Goal: Task Accomplishment & Management: Complete application form

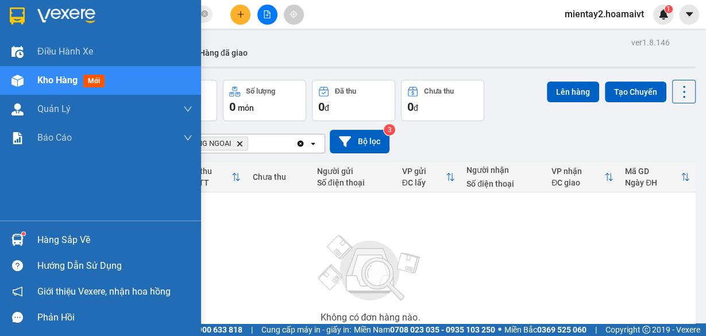
click at [59, 237] on div "Hàng sắp về" at bounding box center [114, 239] width 155 height 17
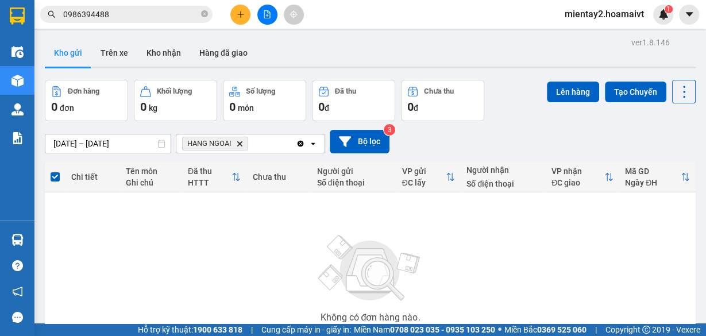
click at [598, 260] on section "Kết quả tìm kiếm ( 525 ) Bộ lọc Mã ĐH Trạng thái Món hàng Tổng cước Chưa cước N…" at bounding box center [353, 168] width 706 height 336
click at [165, 51] on button "Kho nhận" at bounding box center [163, 53] width 53 height 28
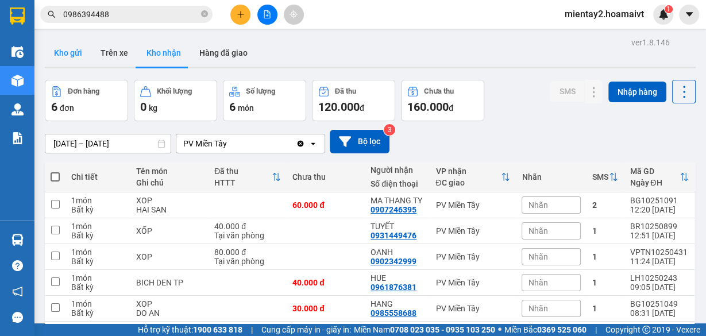
click at [79, 54] on button "Kho gửi" at bounding box center [68, 53] width 47 height 28
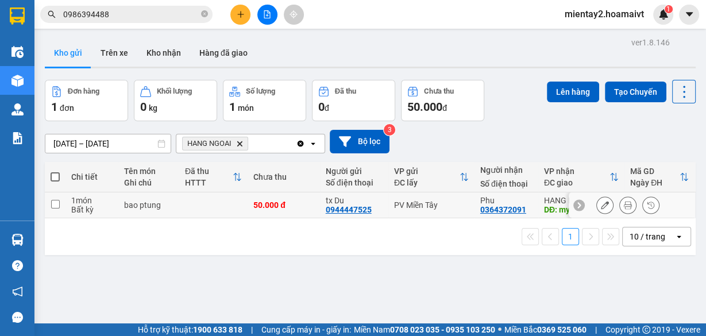
click at [202, 206] on td at bounding box center [213, 205] width 68 height 26
checkbox input "true"
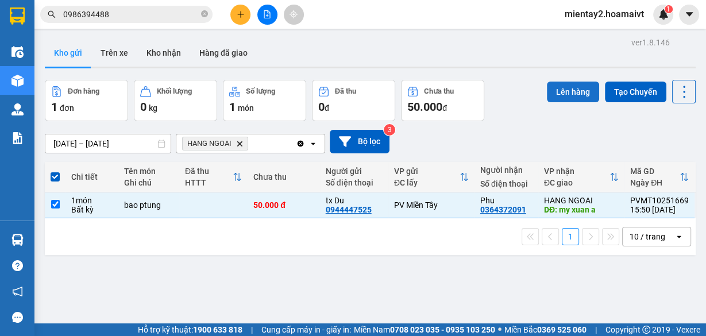
click at [566, 83] on button "Lên hàng" at bounding box center [573, 92] width 52 height 21
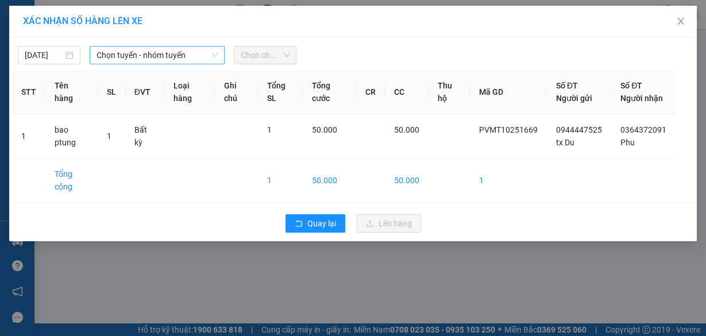
click at [160, 53] on span "Chọn tuyến - nhóm tuyến" at bounding box center [156, 55] width 121 height 17
click at [683, 22] on icon "close" at bounding box center [680, 21] width 9 height 9
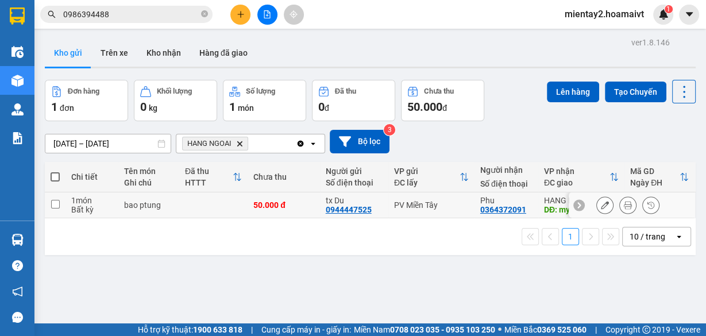
click at [208, 206] on td at bounding box center [213, 205] width 68 height 26
checkbox input "true"
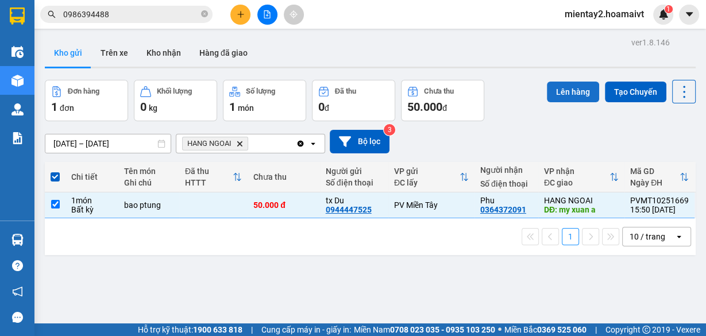
click at [575, 86] on button "Lên hàng" at bounding box center [573, 92] width 52 height 21
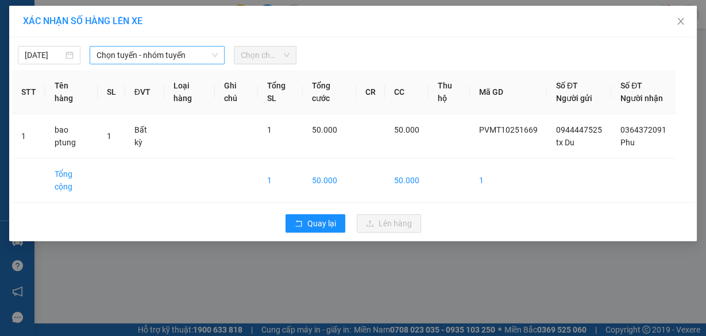
click at [161, 49] on span "Chọn tuyến - nhóm tuyến" at bounding box center [156, 55] width 121 height 17
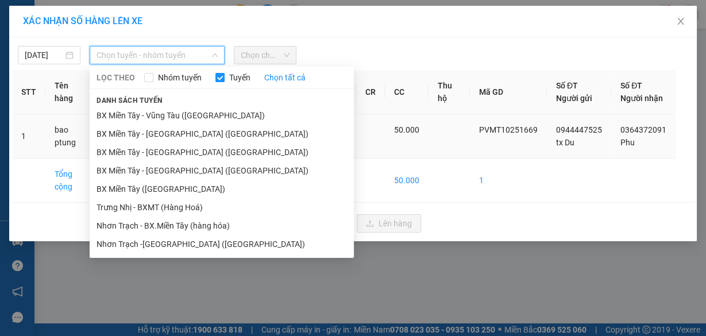
drag, startPoint x: 160, startPoint y: 183, endPoint x: 194, endPoint y: 158, distance: 41.8
click at [161, 183] on li "BX Miền Tây ([GEOGRAPHIC_DATA])" at bounding box center [222, 189] width 264 height 18
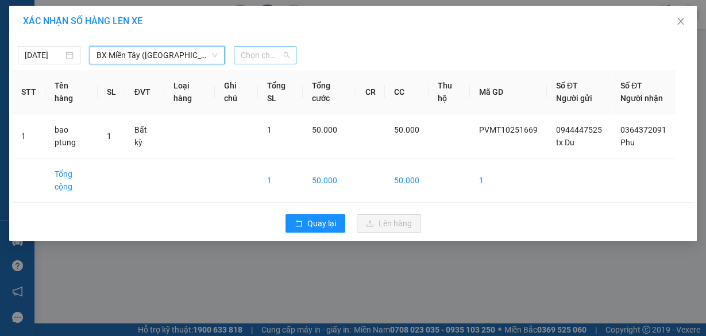
drag, startPoint x: 262, startPoint y: 50, endPoint x: 281, endPoint y: 121, distance: 73.8
click at [262, 52] on span "Chọn chuyến" at bounding box center [265, 55] width 49 height 17
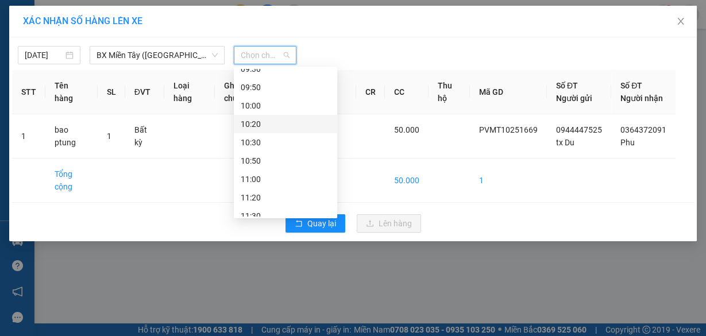
scroll to position [184, 0]
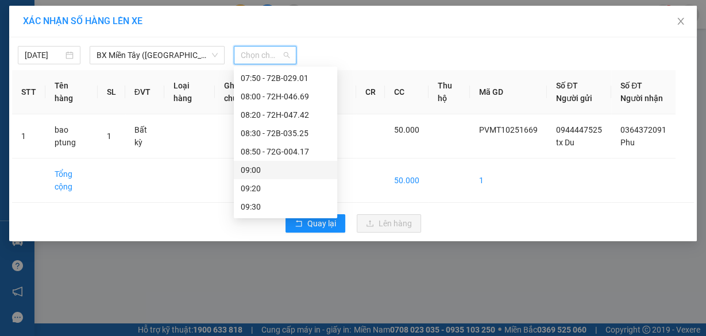
click at [258, 166] on div "09:00" at bounding box center [286, 170] width 90 height 13
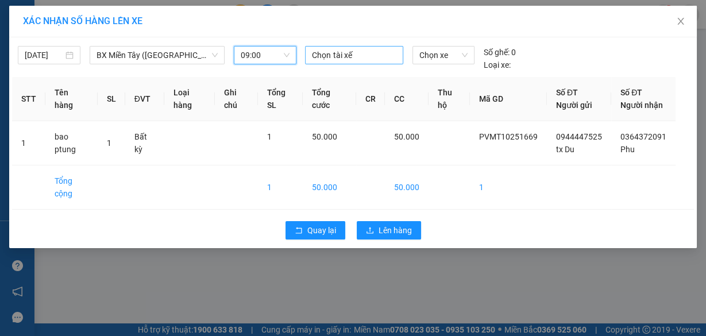
click at [349, 53] on div at bounding box center [354, 55] width 92 height 14
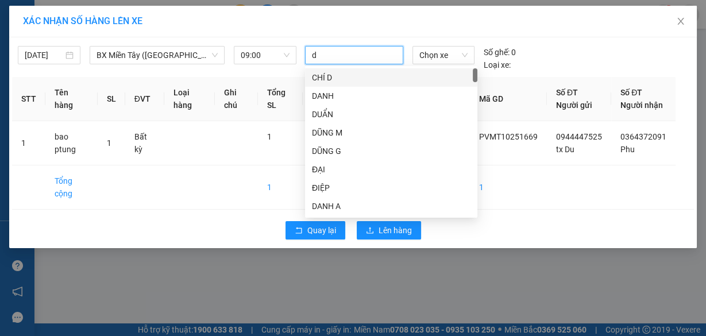
type input "du"
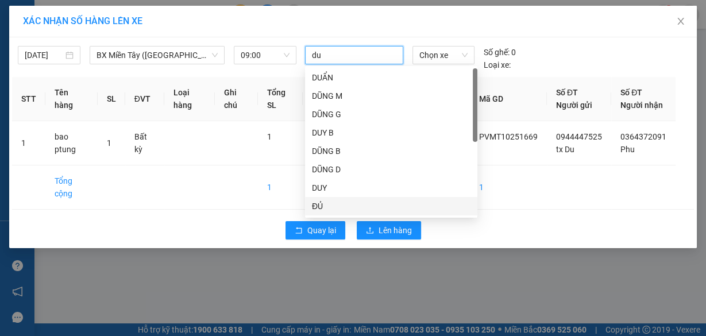
click at [341, 203] on div "ĐỦ" at bounding box center [391, 206] width 158 height 13
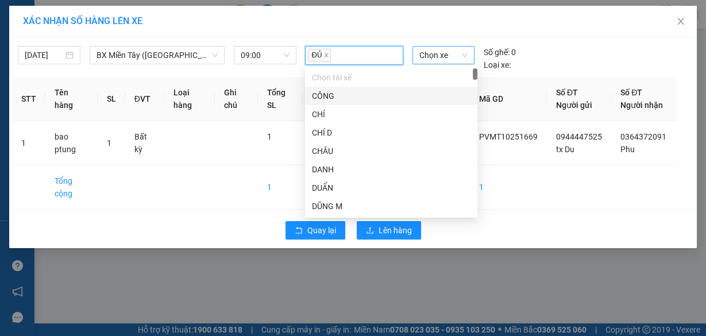
click at [439, 53] on span "Chọn xe" at bounding box center [443, 55] width 48 height 17
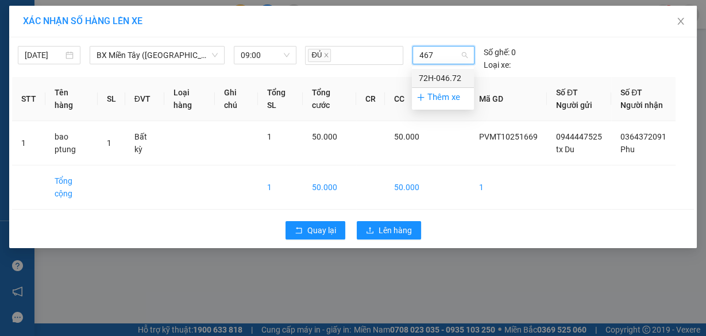
type input "4672"
click at [448, 79] on div "72H-046.72" at bounding box center [443, 78] width 48 height 13
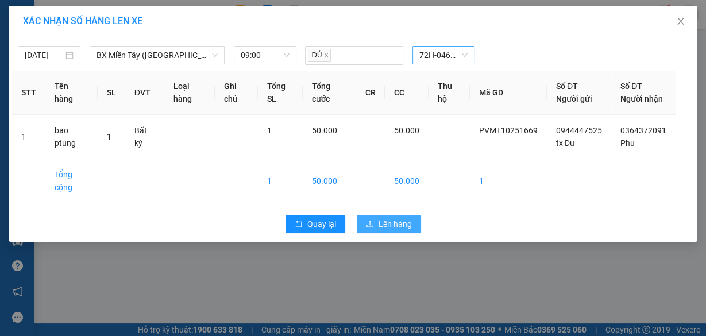
click at [399, 230] on span "Lên hàng" at bounding box center [394, 224] width 33 height 13
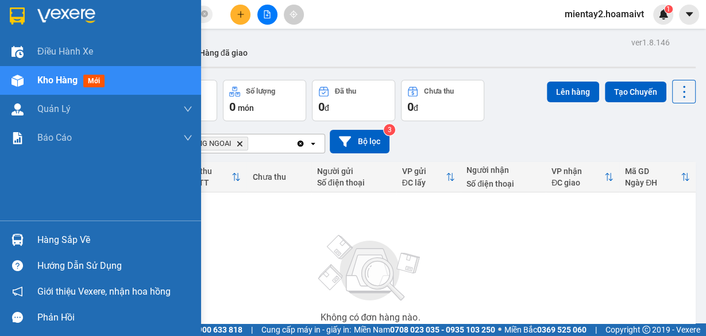
click at [66, 241] on div "Hàng sắp về" at bounding box center [114, 239] width 155 height 17
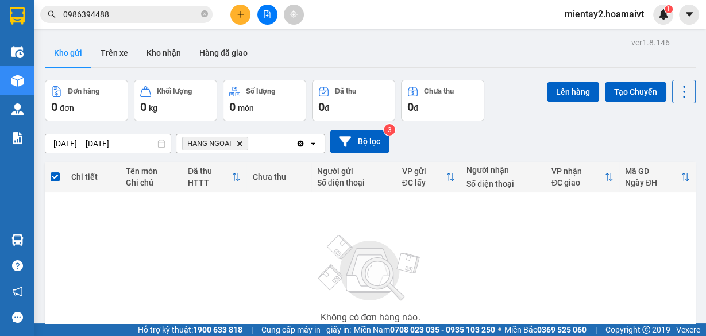
click at [608, 255] on section "Kết quả tìm kiếm ( 525 ) Bộ lọc Mã ĐH Trạng thái Món hàng Tổng cước Chưa cước N…" at bounding box center [353, 168] width 706 height 336
click at [166, 57] on button "Kho nhận" at bounding box center [163, 53] width 53 height 28
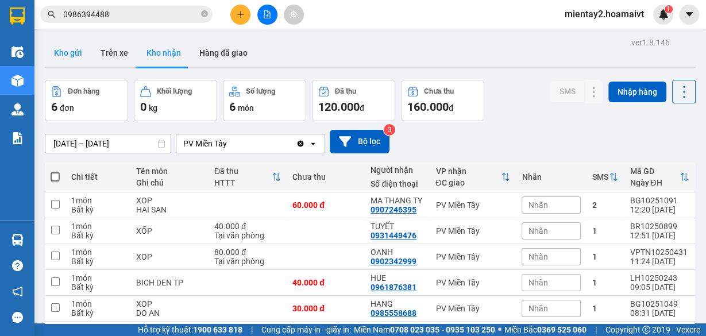
click at [76, 51] on button "Kho gửi" at bounding box center [68, 53] width 47 height 28
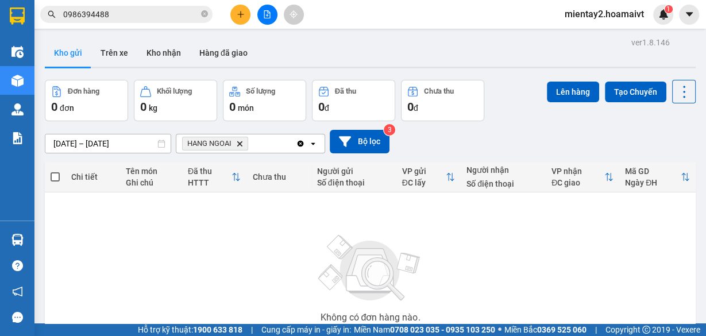
click at [238, 144] on icon "Delete" at bounding box center [239, 143] width 7 height 7
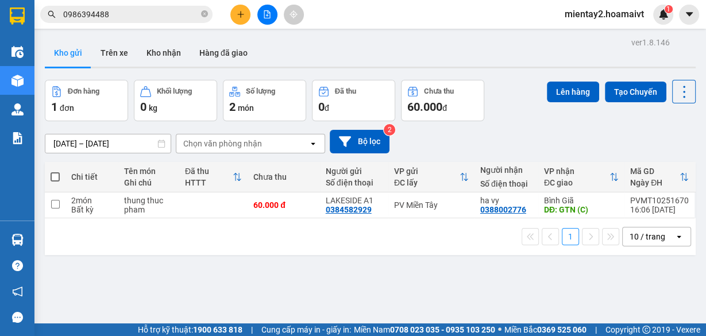
click at [548, 137] on div "[DATE] – [DATE] Press the down arrow key to interact with the calendar and sele…" at bounding box center [370, 142] width 651 height 24
click at [245, 11] on button at bounding box center [240, 15] width 20 height 20
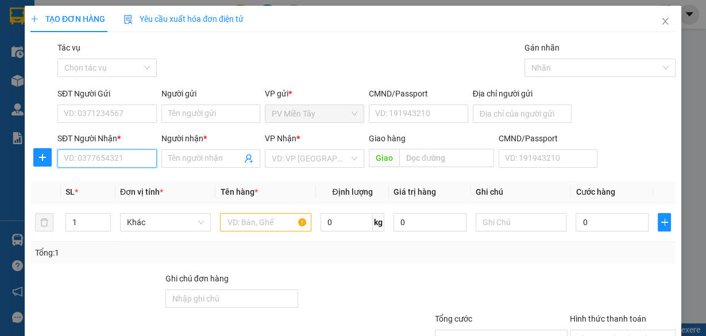
click at [138, 155] on input "SĐT Người Nhận *" at bounding box center [106, 158] width 99 height 18
drag, startPoint x: 114, startPoint y: 165, endPoint x: 123, endPoint y: 167, distance: 8.9
click at [114, 165] on input "0932292118" at bounding box center [106, 158] width 99 height 18
type input "0932292118"
click at [201, 154] on input "Người nhận *" at bounding box center [205, 158] width 74 height 13
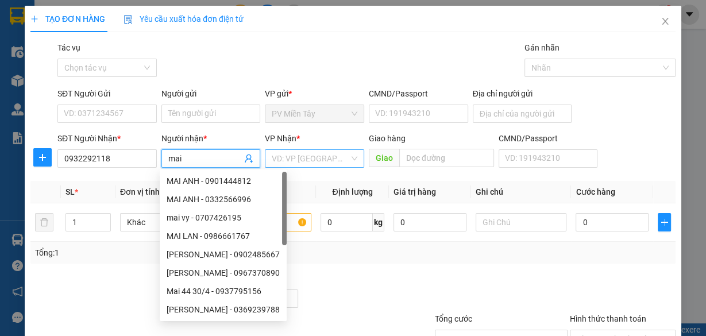
type input "mai"
drag, startPoint x: 312, startPoint y: 158, endPoint x: 316, endPoint y: 167, distance: 10.0
click at [313, 158] on input "search" at bounding box center [311, 158] width 78 height 17
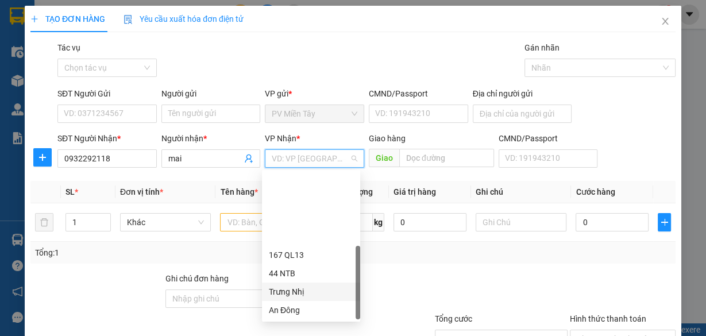
scroll to position [92, 0]
click at [311, 292] on div "HANG NGOAI" at bounding box center [311, 291] width 84 height 13
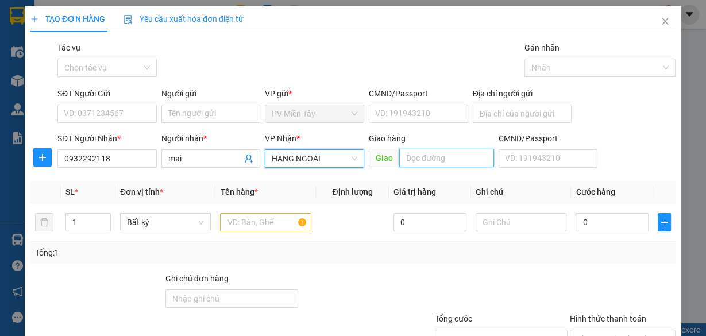
click at [436, 150] on input "text" at bounding box center [446, 158] width 95 height 18
type input "phu my"
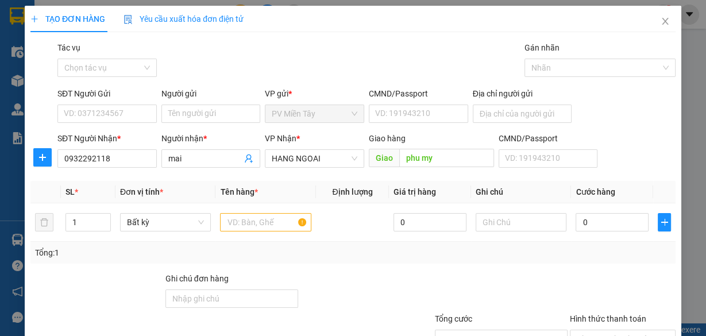
click at [212, 103] on div "Người gửi" at bounding box center [210, 95] width 99 height 17
click at [212, 110] on input "Người gửi" at bounding box center [210, 114] width 99 height 18
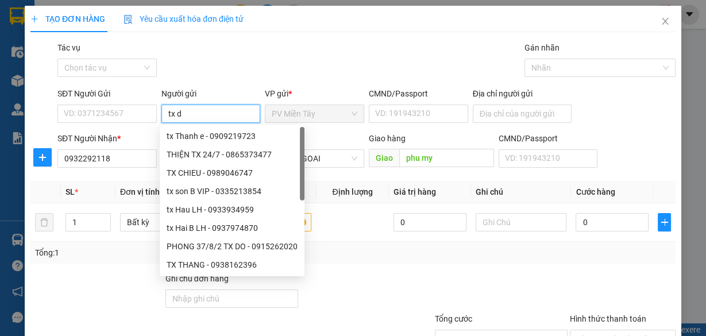
type input "tx du"
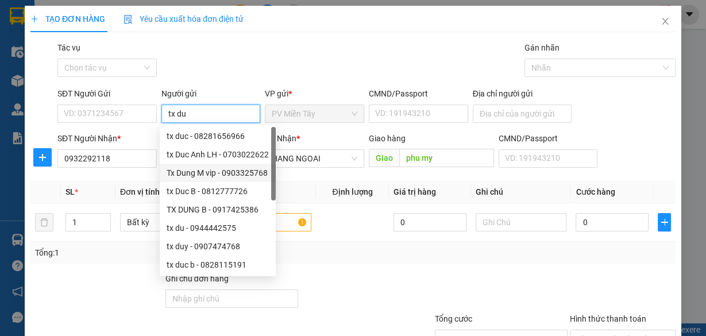
scroll to position [37, 0]
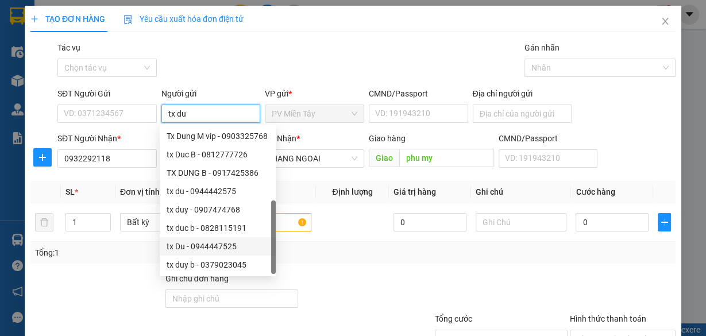
drag, startPoint x: 206, startPoint y: 244, endPoint x: 211, endPoint y: 247, distance: 6.7
click at [206, 244] on div "tx Du - 0944447525" at bounding box center [218, 246] width 102 height 13
type input "0944447525"
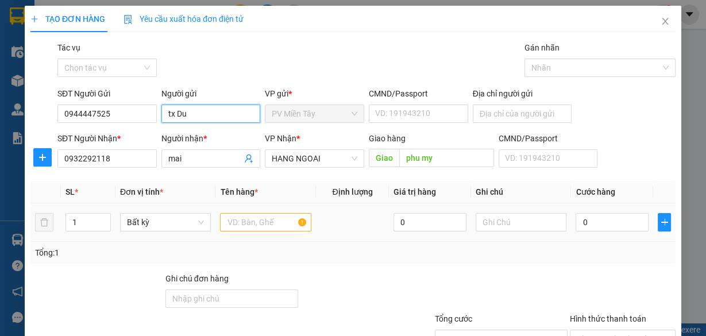
type input "tx Du"
click at [273, 214] on input "text" at bounding box center [265, 222] width 91 height 18
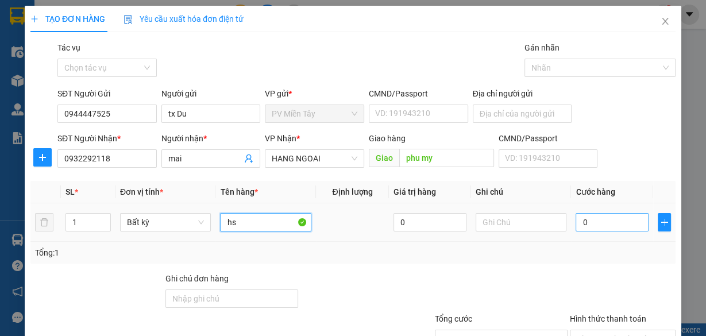
type input "hs"
click at [621, 229] on input "0" at bounding box center [611, 222] width 73 height 18
type input "4"
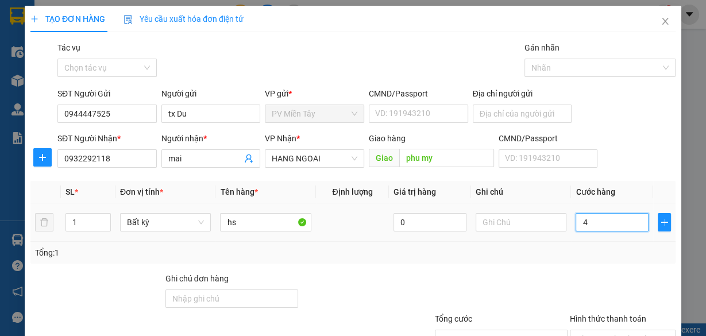
type input "40"
type input "40.000"
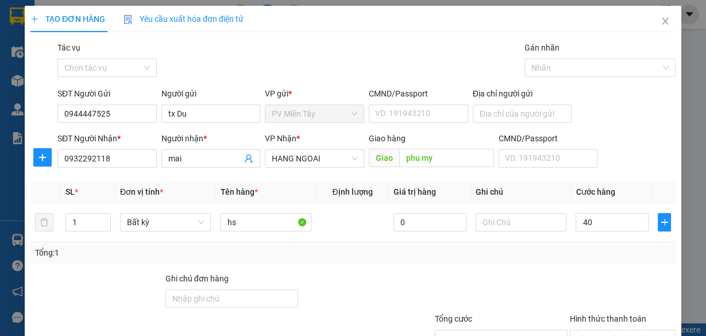
type input "40.000"
click at [604, 261] on div "Tổng: 1" at bounding box center [352, 253] width 645 height 22
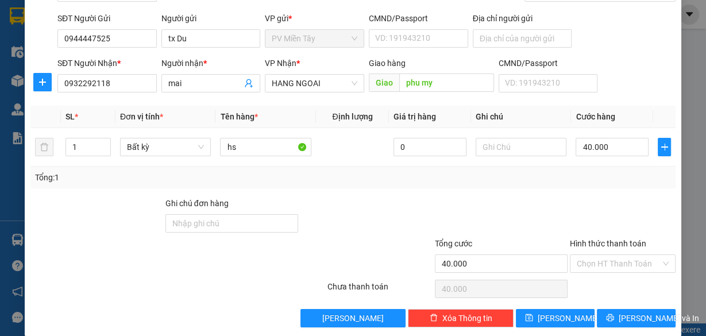
scroll to position [87, 0]
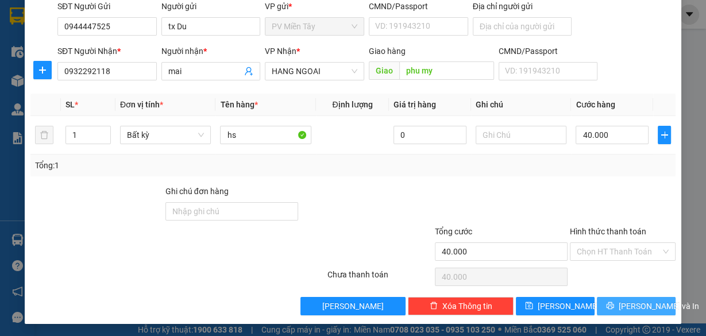
click at [618, 299] on button "[PERSON_NAME] và In" at bounding box center [636, 306] width 79 height 18
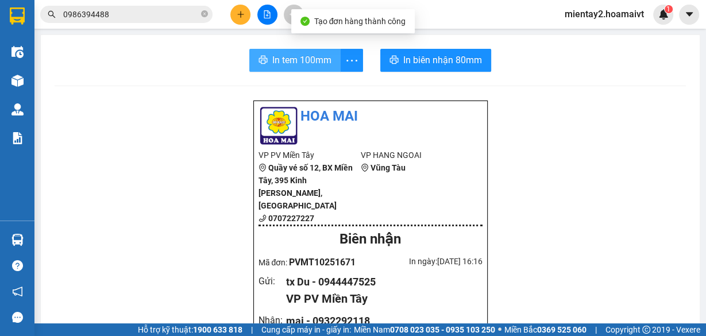
click at [306, 60] on span "In tem 100mm" at bounding box center [301, 60] width 59 height 14
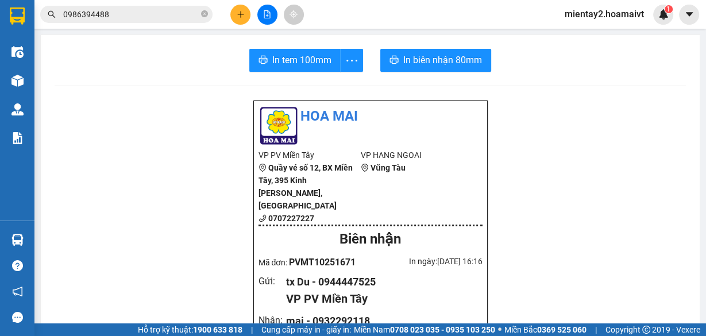
click at [242, 23] on button at bounding box center [240, 15] width 20 height 20
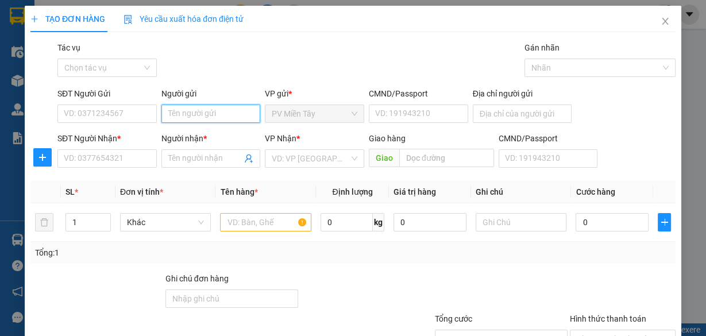
click at [228, 114] on input "Người gửi" at bounding box center [210, 114] width 99 height 18
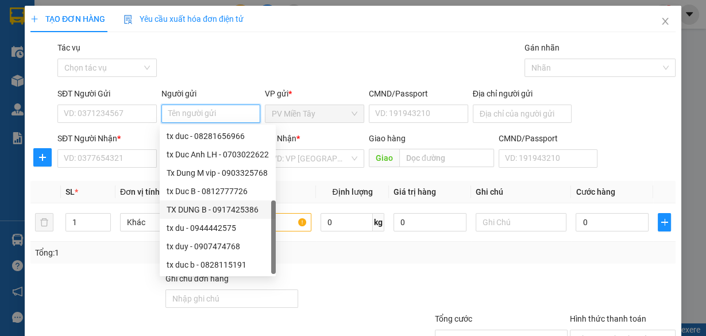
scroll to position [37, 0]
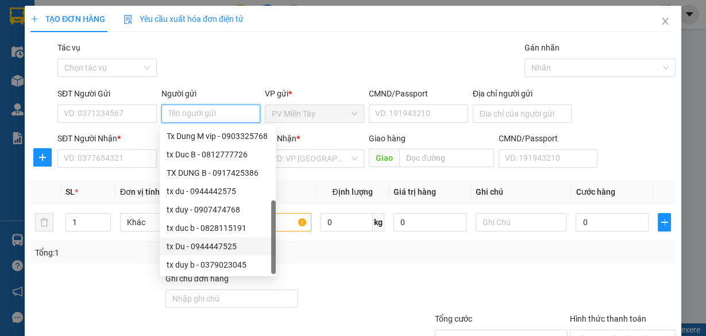
click at [211, 250] on div "tx Du - 0944447525" at bounding box center [218, 246] width 102 height 13
type input "0944447525"
type input "tx Du"
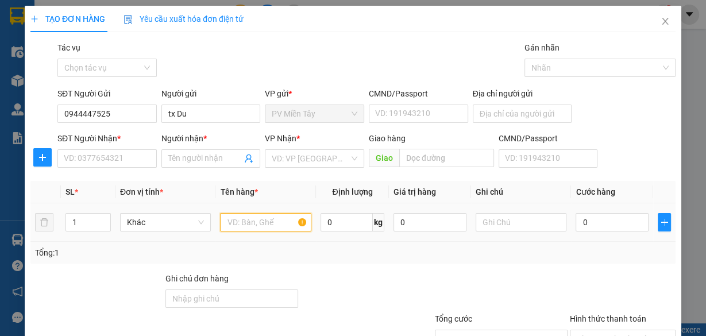
click at [276, 220] on input "text" at bounding box center [265, 222] width 91 height 18
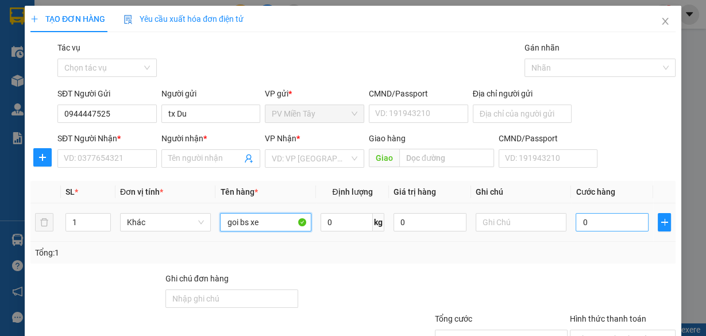
type input "goi bs xe"
click at [599, 225] on input "0" at bounding box center [611, 222] width 73 height 18
type input "4"
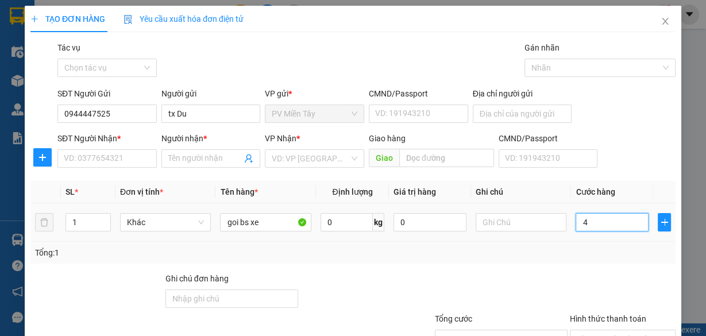
type input "40"
type input "40.000"
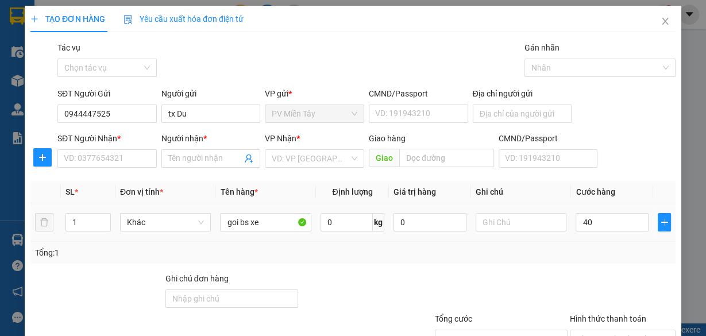
type input "40.000"
drag, startPoint x: 525, startPoint y: 262, endPoint x: 198, endPoint y: 183, distance: 337.3
click at [517, 263] on div "Transit Pickup Surcharge Ids Transit Deliver Surcharge Ids Transit Deliver Surc…" at bounding box center [352, 221] width 645 height 361
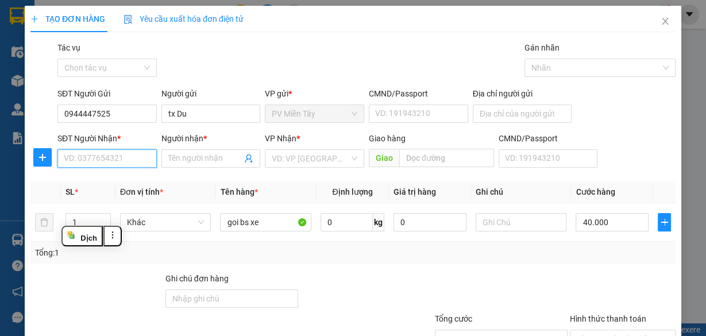
click at [130, 164] on input "SĐT Người Nhận *" at bounding box center [106, 158] width 99 height 18
click at [134, 160] on input "SĐT Người Nhận *" at bounding box center [106, 158] width 99 height 18
click at [127, 164] on input "0" at bounding box center [106, 158] width 99 height 18
type input "0913995252"
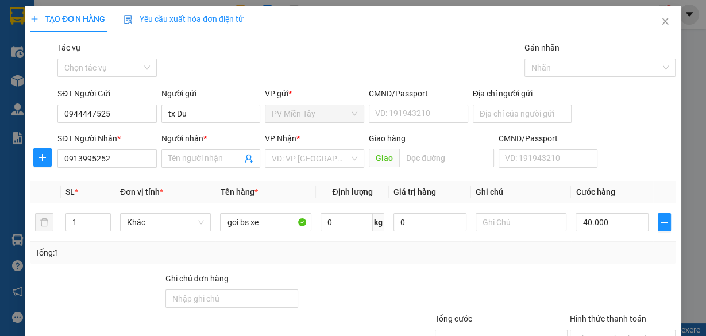
click at [467, 266] on div "Transit Pickup Surcharge Ids Transit Deliver Surcharge Ids Transit Deliver Surc…" at bounding box center [352, 221] width 645 height 361
click at [131, 153] on input "0913995252" at bounding box center [106, 158] width 99 height 18
click at [130, 158] on input "0913995252" at bounding box center [106, 158] width 99 height 18
click at [188, 161] on input "Người nhận *" at bounding box center [205, 158] width 74 height 13
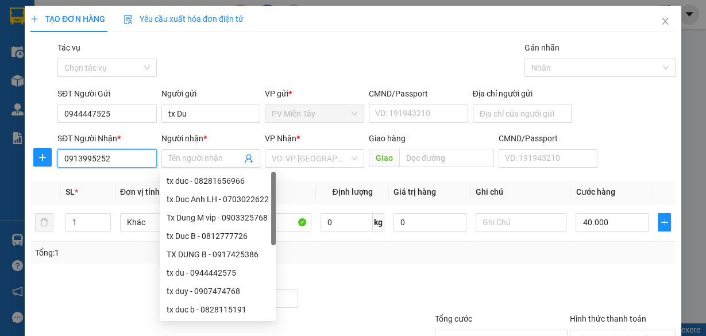
click at [125, 154] on input "0913995252" at bounding box center [106, 158] width 99 height 18
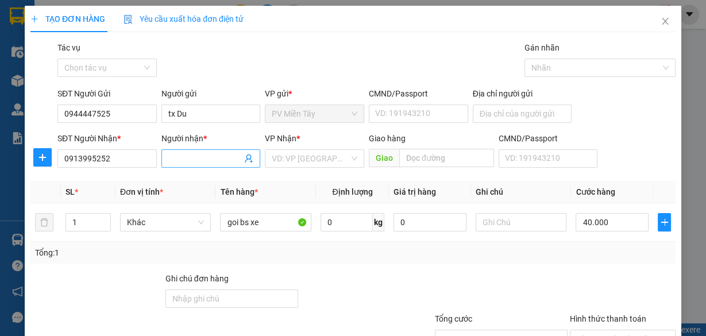
click at [191, 154] on input "Người nhận *" at bounding box center [205, 158] width 74 height 13
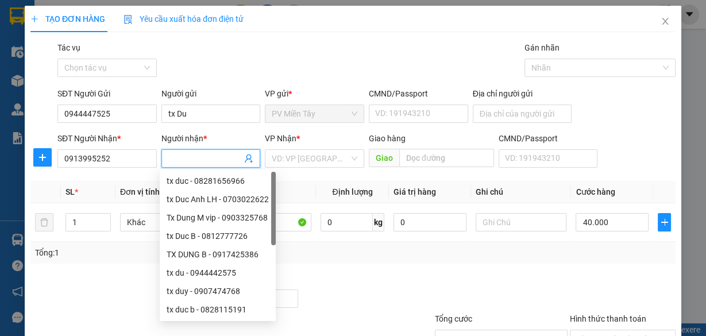
click at [191, 154] on input "Người nhận *" at bounding box center [205, 158] width 74 height 13
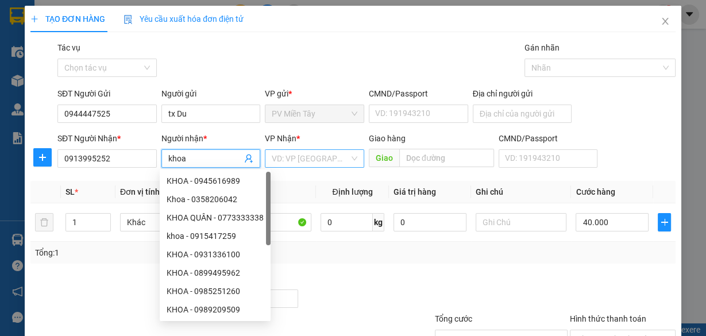
type input "khoa"
drag, startPoint x: 321, startPoint y: 156, endPoint x: 325, endPoint y: 168, distance: 12.7
click at [325, 168] on div "VP Nhận * VD: VP [GEOGRAPHIC_DATA]" at bounding box center [314, 152] width 99 height 40
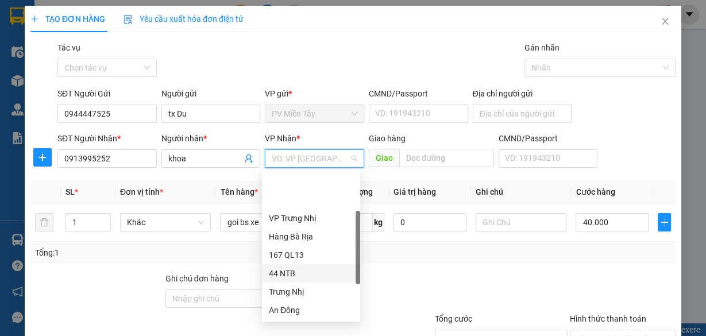
scroll to position [92, 0]
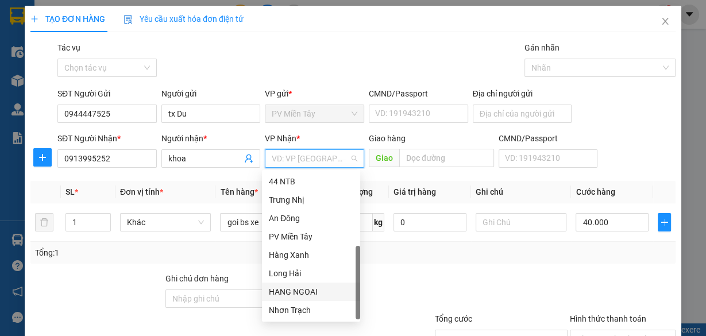
click at [300, 292] on div "HANG NGOAI" at bounding box center [311, 291] width 84 height 13
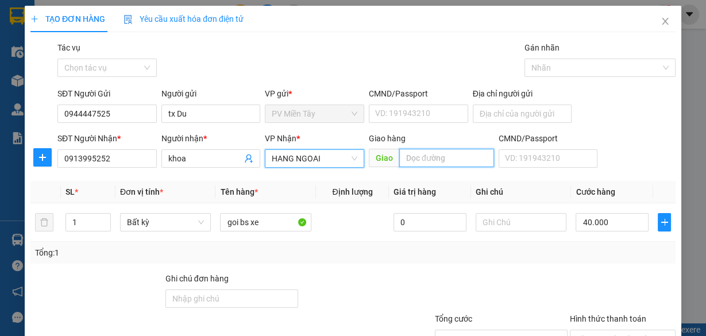
click at [431, 163] on input "text" at bounding box center [446, 158] width 95 height 18
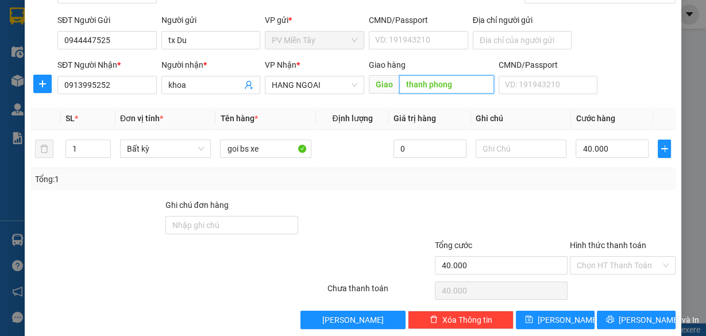
scroll to position [87, 0]
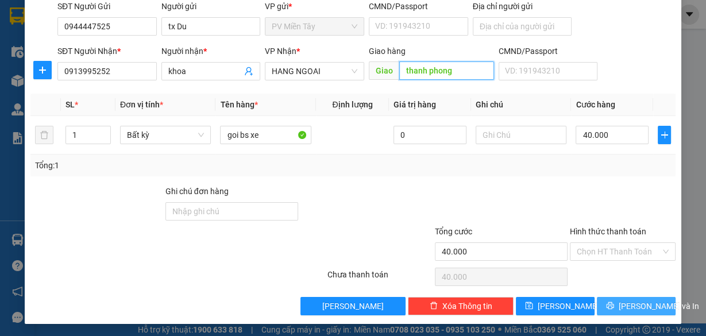
type input "thanh phong"
click at [644, 305] on span "[PERSON_NAME] và In" at bounding box center [658, 306] width 80 height 13
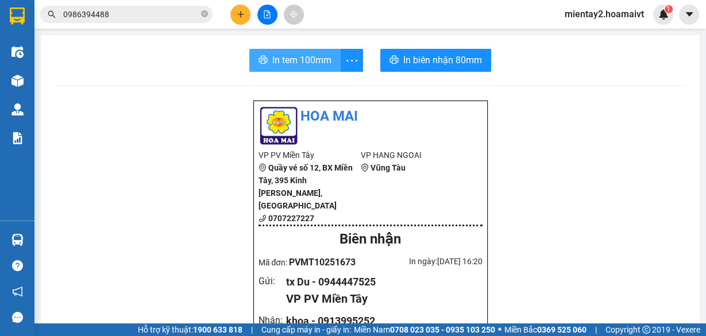
click at [310, 67] on span "In tem 100mm" at bounding box center [301, 60] width 59 height 14
click at [234, 20] on button at bounding box center [240, 15] width 20 height 20
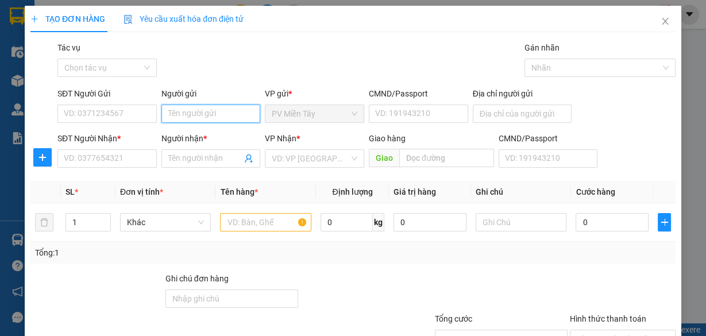
click at [210, 107] on input "Người gửi" at bounding box center [210, 114] width 99 height 18
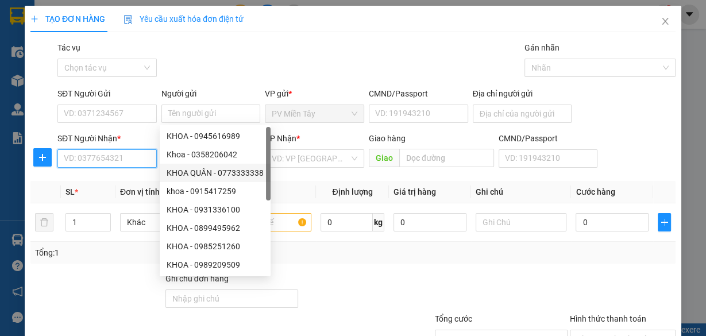
click at [111, 157] on input "SĐT Người Nhận *" at bounding box center [106, 158] width 99 height 18
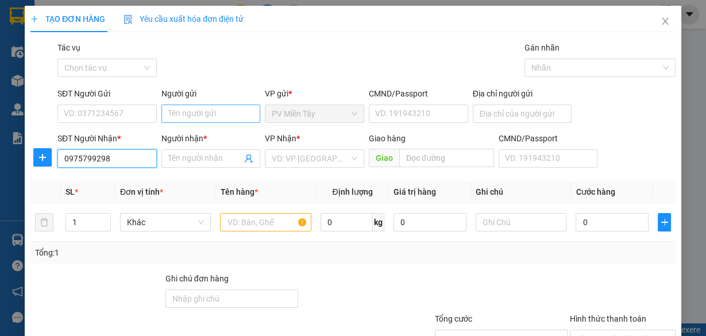
type input "0975799298"
click at [198, 115] on input "Người gửi" at bounding box center [210, 114] width 99 height 18
type input "tx du"
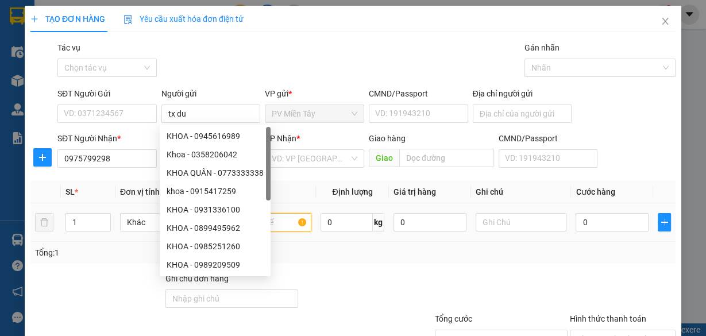
click at [274, 221] on input "text" at bounding box center [265, 222] width 91 height 18
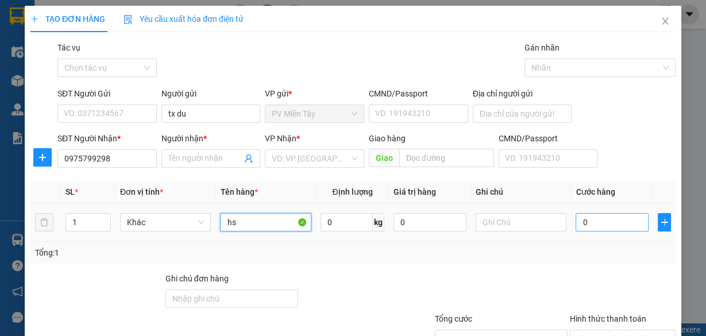
type input "hs"
click at [628, 226] on input "0" at bounding box center [611, 222] width 73 height 18
type input "4"
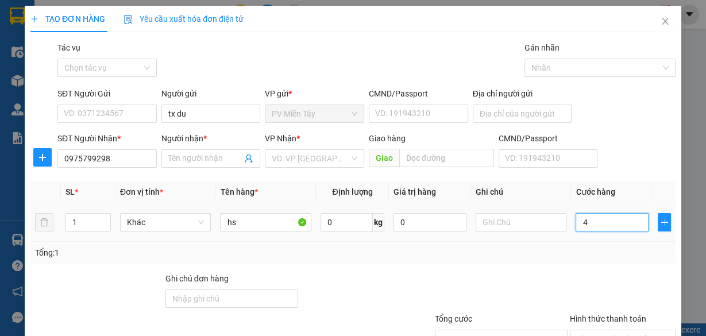
type input "40"
type input "40.000"
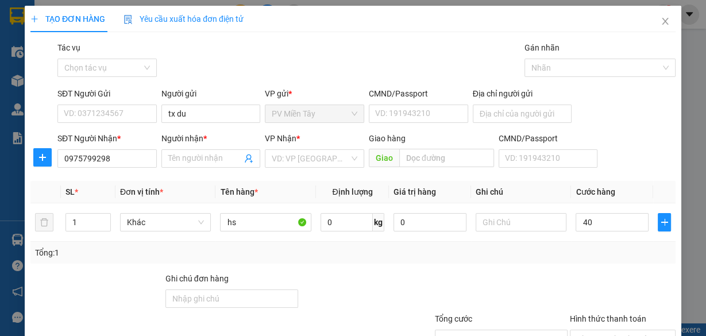
type input "40.000"
drag, startPoint x: 543, startPoint y: 285, endPoint x: 523, endPoint y: 261, distance: 31.5
click at [541, 281] on div at bounding box center [501, 292] width 135 height 40
click at [123, 160] on input "0975799298" at bounding box center [106, 158] width 99 height 18
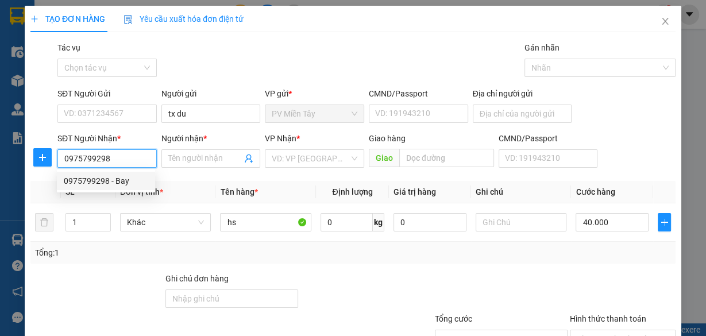
drag, startPoint x: 121, startPoint y: 175, endPoint x: 140, endPoint y: 177, distance: 19.1
click at [123, 177] on div "0975799298 - Bay" at bounding box center [106, 181] width 84 height 13
type input "0776112611 TRi"
type input "Bay"
type input "cai mep"
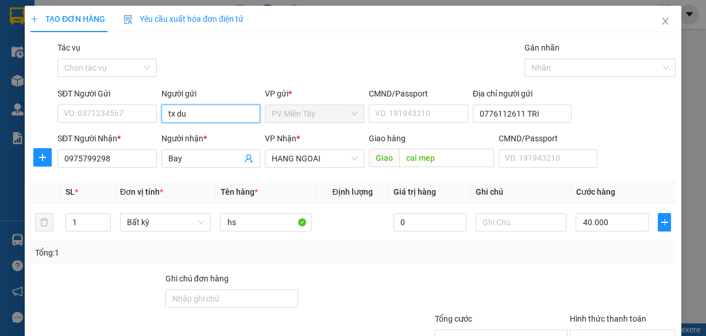
click at [225, 112] on input "tx du" at bounding box center [210, 114] width 99 height 18
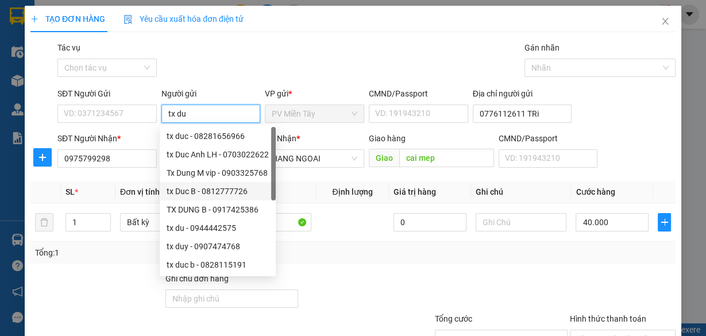
scroll to position [37, 0]
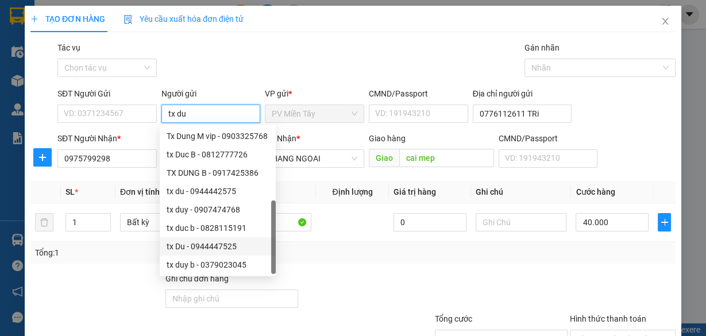
click at [216, 247] on div "tx Du - 0944447525" at bounding box center [218, 246] width 102 height 13
type input "0944447525"
type input "tx Du"
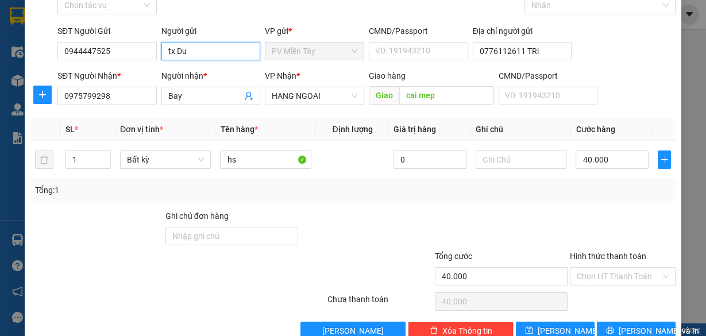
scroll to position [87, 0]
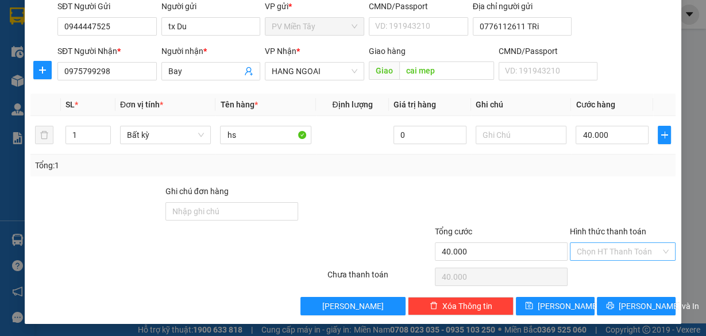
click at [618, 251] on input "Hình thức thanh toán" at bounding box center [619, 251] width 84 height 17
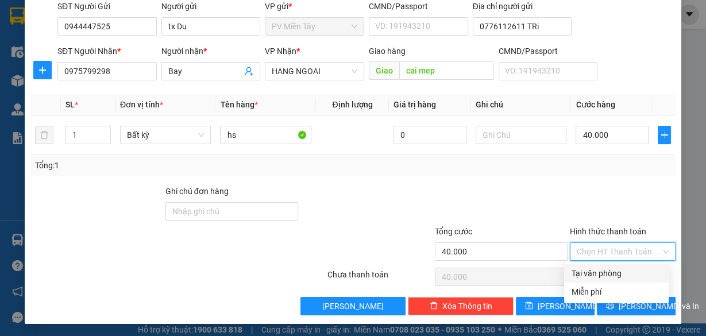
click at [617, 273] on div "Tại văn phòng" at bounding box center [616, 273] width 91 height 13
type input "0"
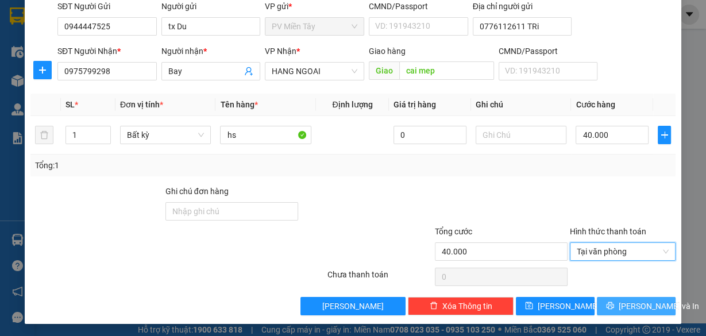
click at [628, 310] on span "[PERSON_NAME] và In" at bounding box center [658, 306] width 80 height 13
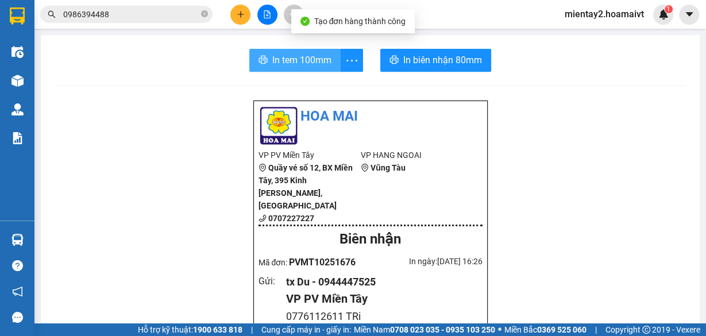
click at [290, 54] on span "In tem 100mm" at bounding box center [301, 60] width 59 height 14
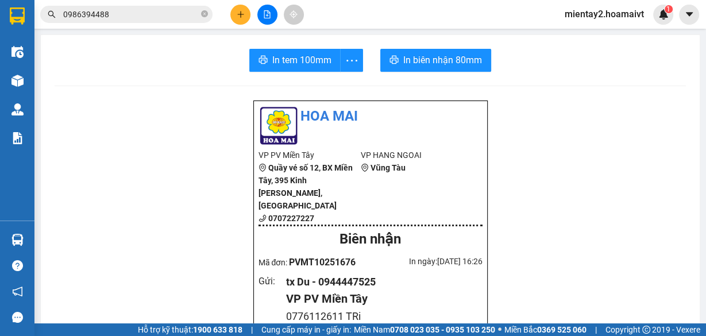
click at [239, 12] on icon "plus" at bounding box center [241, 14] width 8 height 8
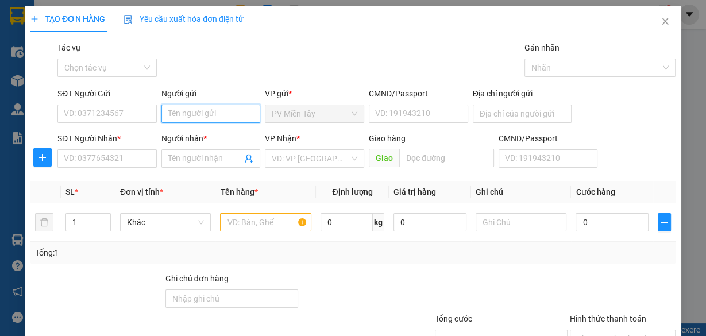
click at [206, 109] on input "Người gửi" at bounding box center [210, 114] width 99 height 18
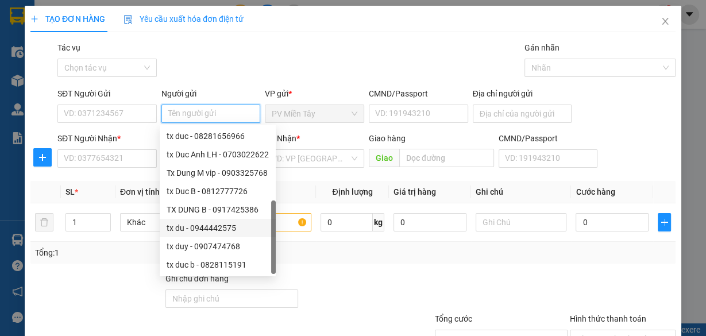
scroll to position [37, 0]
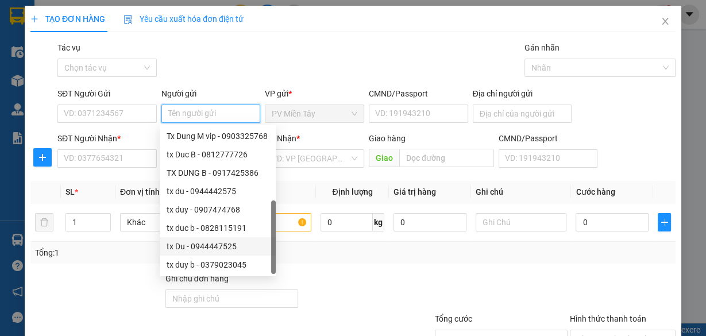
click at [209, 246] on div "tx Du - 0944447525" at bounding box center [218, 246] width 102 height 13
type input "0944447525"
type input "tx Du"
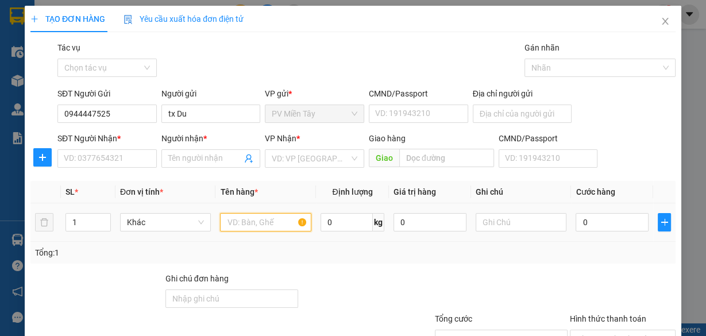
click at [253, 223] on input "text" at bounding box center [265, 222] width 91 height 18
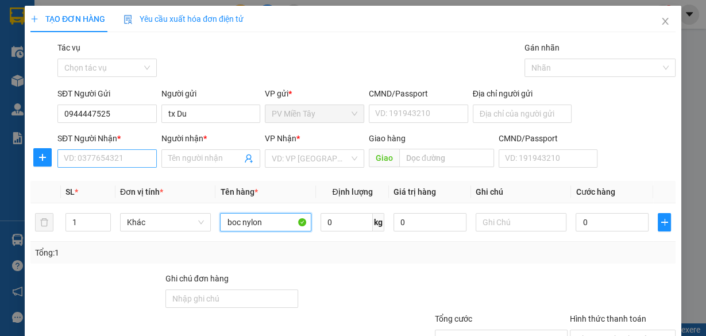
type input "boc nylon"
click at [121, 158] on input "SĐT Người Nhận *" at bounding box center [106, 158] width 99 height 18
drag, startPoint x: 559, startPoint y: 266, endPoint x: 564, endPoint y: 257, distance: 10.8
click at [559, 265] on div "Transit Pickup Surcharge Ids Transit Deliver Surcharge Ids Transit Deliver Surc…" at bounding box center [352, 221] width 645 height 361
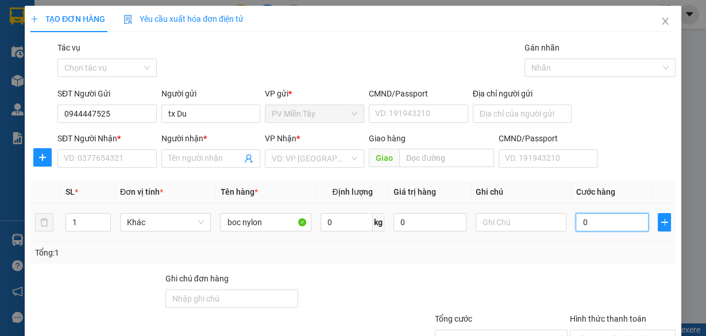
click at [601, 220] on input "0" at bounding box center [611, 222] width 73 height 18
type input "4"
type input "40"
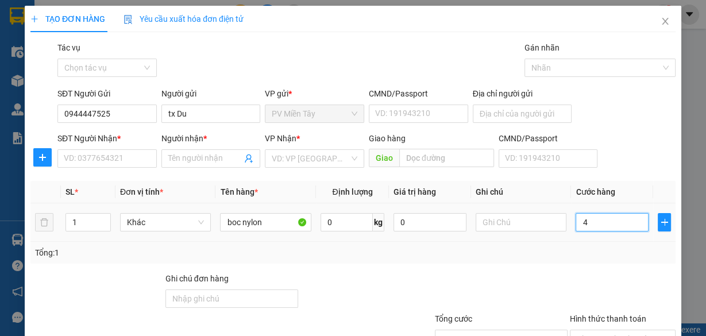
type input "40"
type input "40.000"
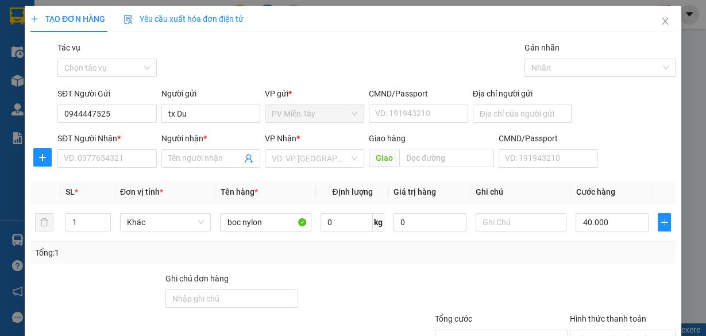
click at [574, 252] on div "Tổng: 1" at bounding box center [353, 252] width 636 height 13
click at [130, 157] on input "SĐT Người Nhận *" at bounding box center [106, 158] width 99 height 18
type input "0912888469"
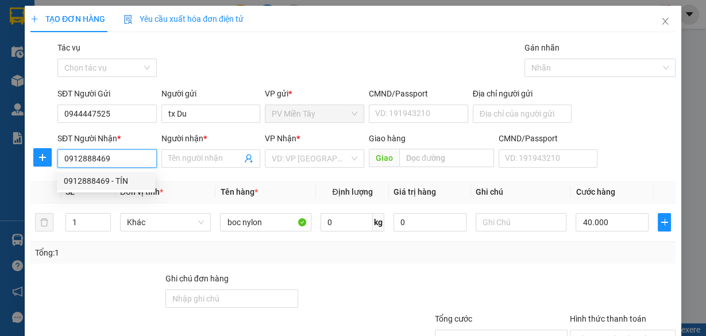
click at [106, 175] on div "0912888469 - TÍN" at bounding box center [106, 181] width 84 height 13
type input "TÍN"
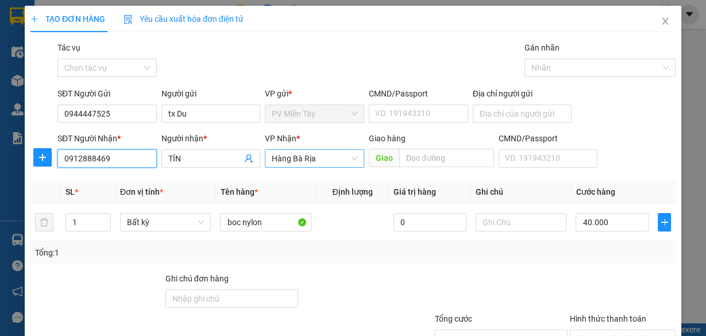
click at [307, 154] on span "Hàng Bà Rịa" at bounding box center [315, 158] width 86 height 17
type input "0912888469"
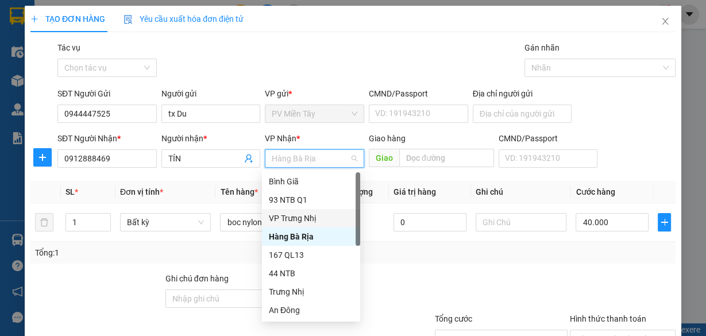
scroll to position [92, 0]
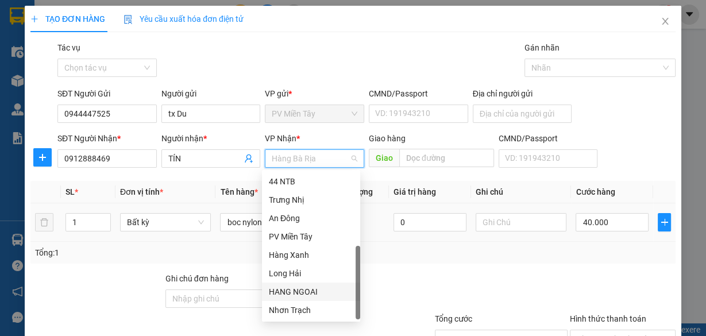
drag, startPoint x: 307, startPoint y: 289, endPoint x: 352, endPoint y: 234, distance: 71.5
click at [308, 289] on div "HANG NGOAI" at bounding box center [311, 291] width 84 height 13
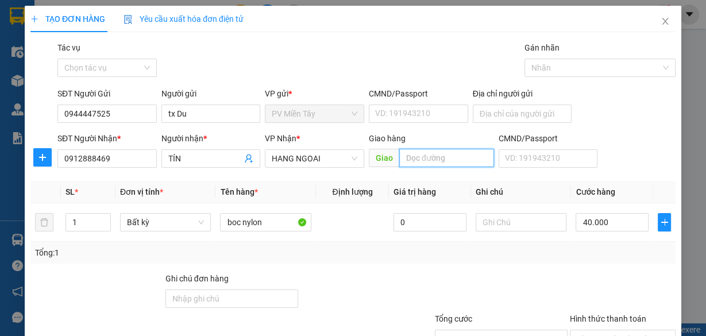
click at [424, 150] on input "text" at bounding box center [446, 158] width 95 height 18
click at [426, 154] on input "text" at bounding box center [446, 158] width 95 height 18
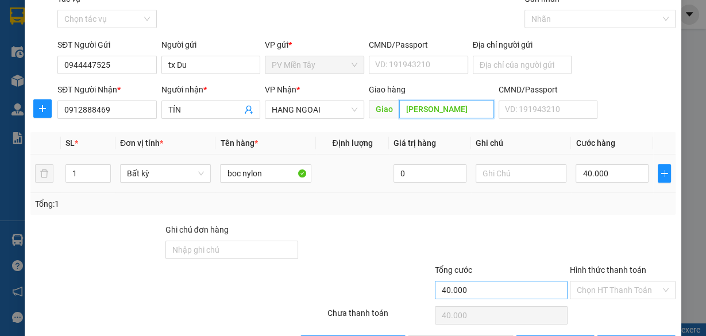
scroll to position [87, 0]
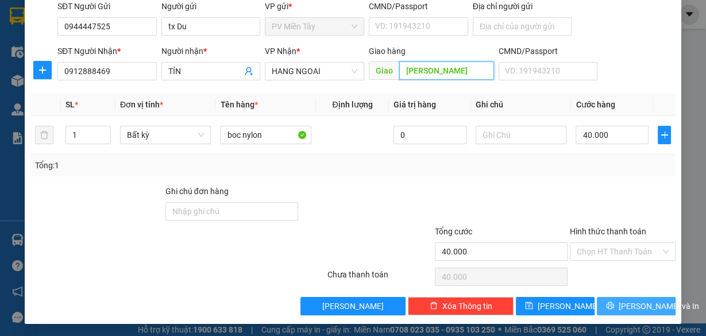
type input "[PERSON_NAME]"
click at [636, 305] on span "[PERSON_NAME] và In" at bounding box center [658, 306] width 80 height 13
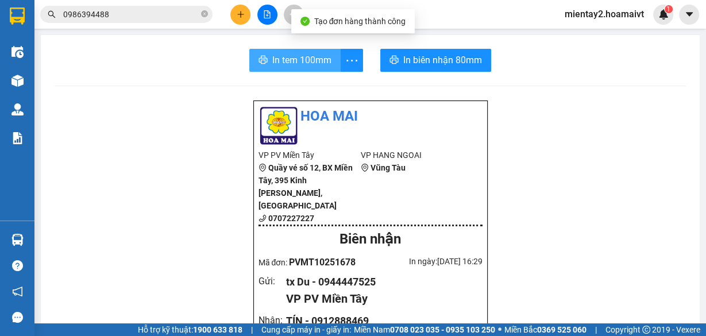
click at [296, 65] on span "In tem 100mm" at bounding box center [301, 60] width 59 height 14
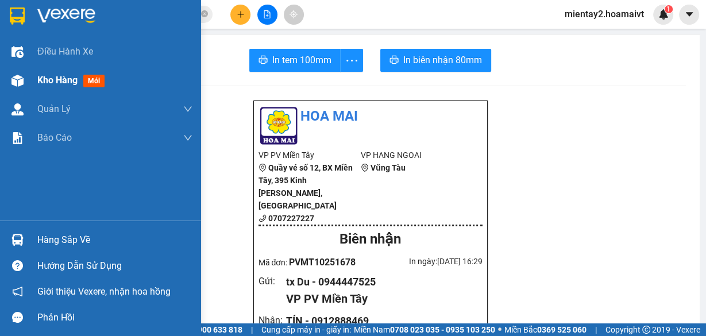
click at [63, 80] on span "Kho hàng" at bounding box center [57, 80] width 40 height 11
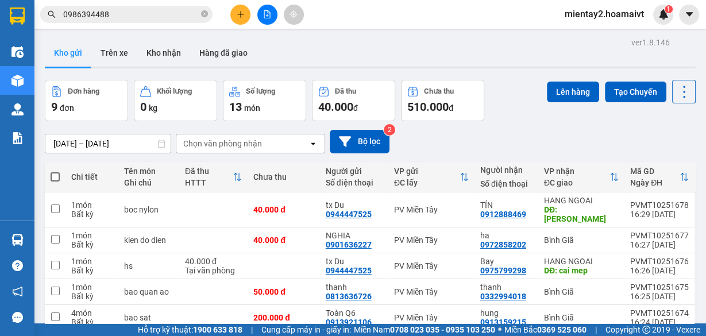
click at [221, 149] on div "Chọn văn phòng nhận" at bounding box center [222, 143] width 79 height 11
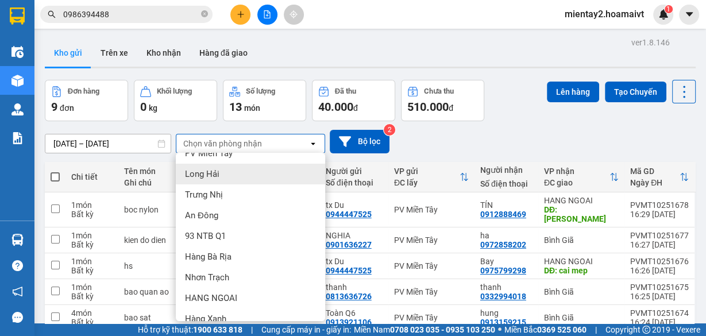
scroll to position [110, 0]
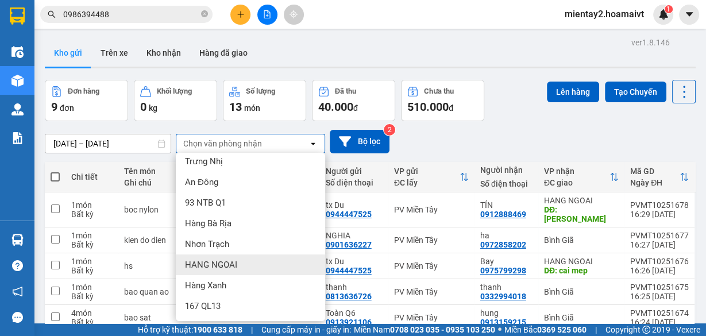
click at [243, 265] on div "HANG NGOAI" at bounding box center [250, 264] width 149 height 21
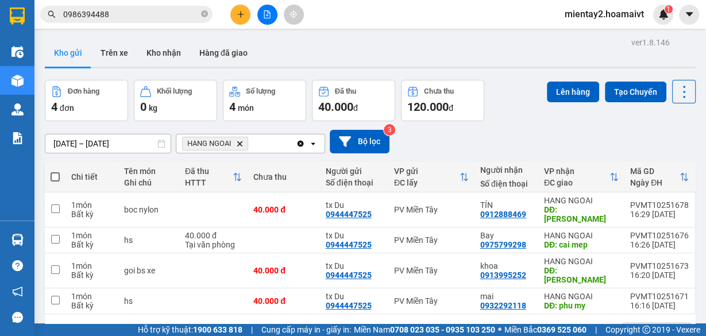
click at [53, 175] on span at bounding box center [55, 176] width 9 height 9
click at [55, 171] on input "checkbox" at bounding box center [55, 171] width 0 height 0
checkbox input "true"
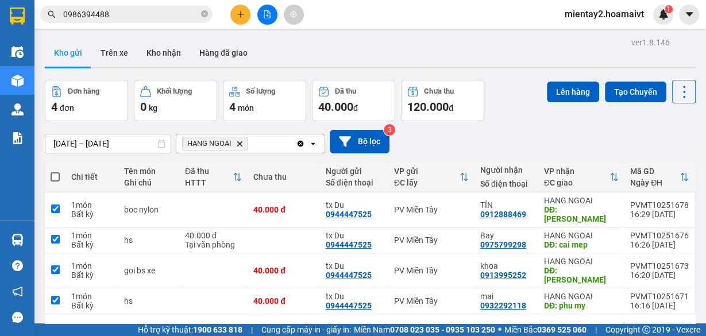
checkbox input "true"
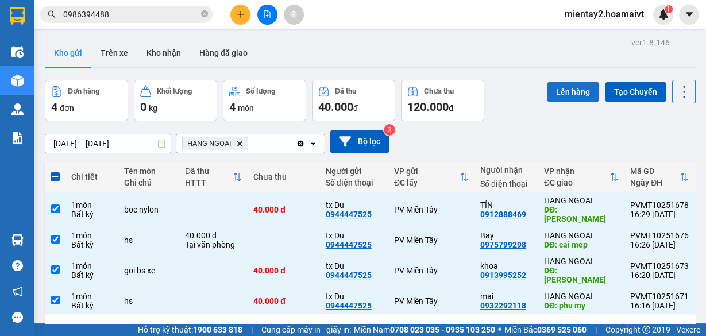
click at [552, 89] on button "Lên hàng" at bounding box center [573, 92] width 52 height 21
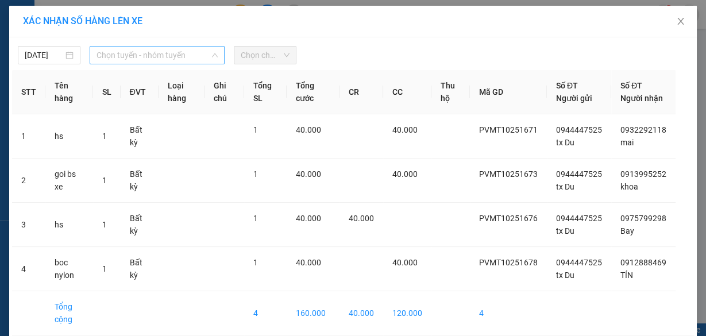
drag, startPoint x: 155, startPoint y: 60, endPoint x: 165, endPoint y: 142, distance: 82.7
click at [154, 65] on div "[DATE] Chọn tuyến - nhóm tuyến LỌC THEO Nhóm tuyến Tuyến Chọn tất cả Danh sách …" at bounding box center [352, 205] width 687 height 336
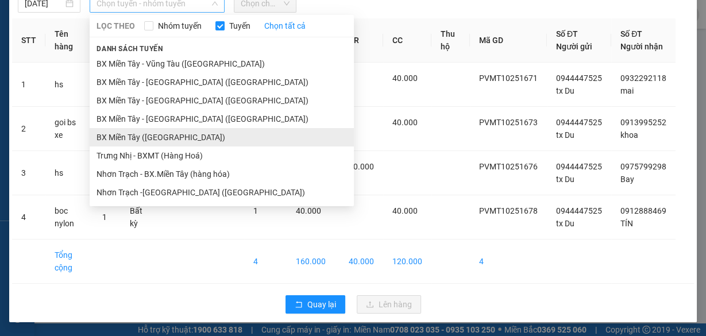
click at [173, 121] on ul "BX Miền Tây - [GEOGRAPHIC_DATA] ([GEOGRAPHIC_DATA]) [GEOGRAPHIC_DATA] - [GEOGRA…" at bounding box center [222, 128] width 264 height 147
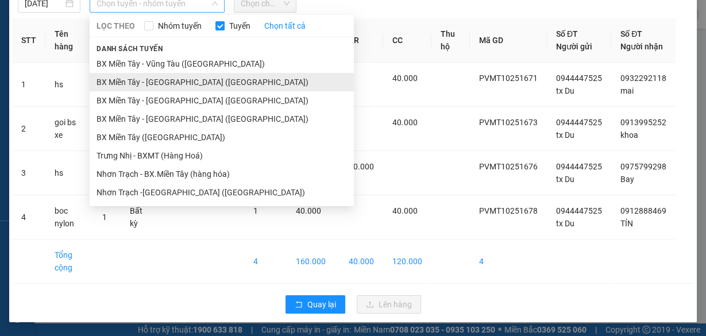
scroll to position [46, 0]
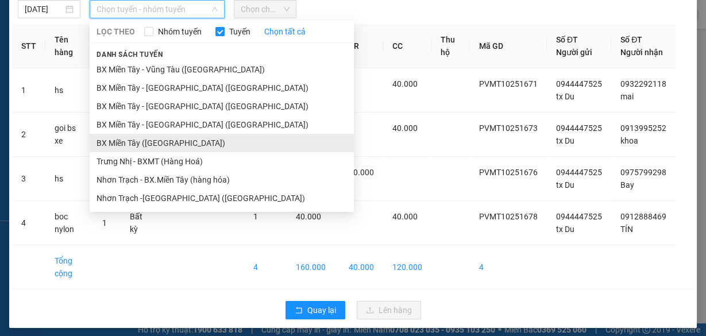
click at [171, 142] on li "BX Miền Tây ([GEOGRAPHIC_DATA])" at bounding box center [222, 143] width 264 height 18
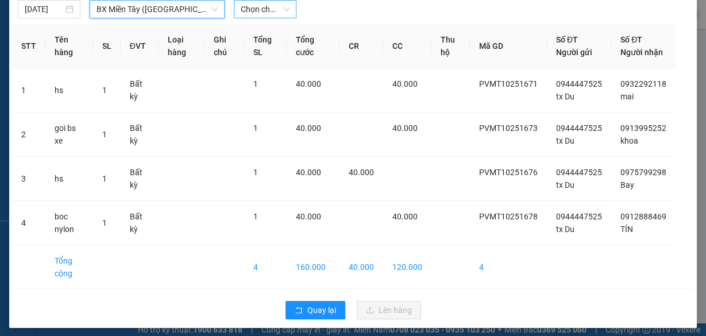
drag, startPoint x: 270, startPoint y: 10, endPoint x: 270, endPoint y: 19, distance: 9.2
click at [270, 10] on span "Chọn chuyến" at bounding box center [265, 9] width 49 height 17
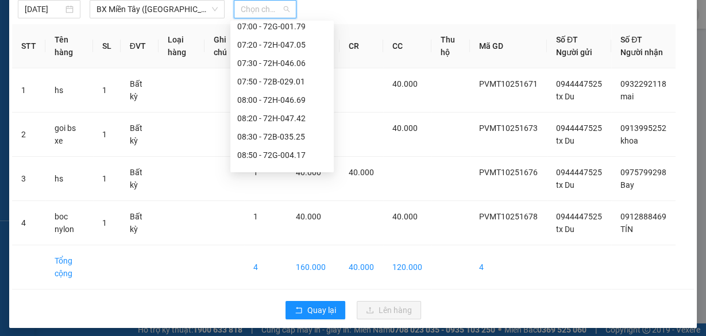
scroll to position [202, 0]
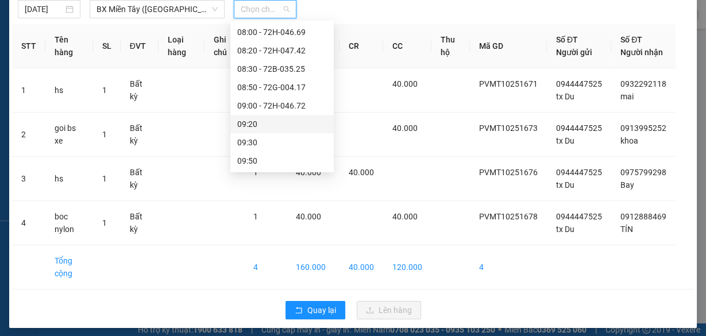
click at [264, 119] on div "09:20" at bounding box center [282, 124] width 90 height 13
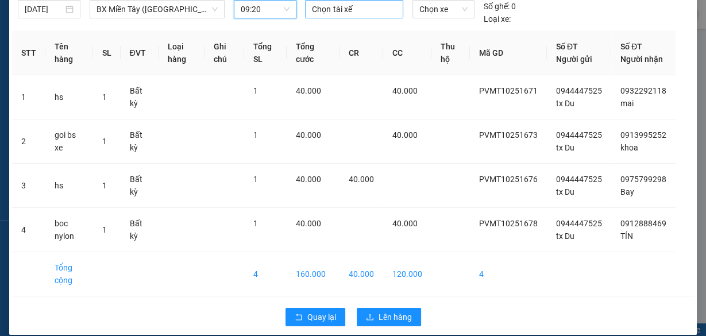
click at [355, 10] on div at bounding box center [354, 9] width 92 height 14
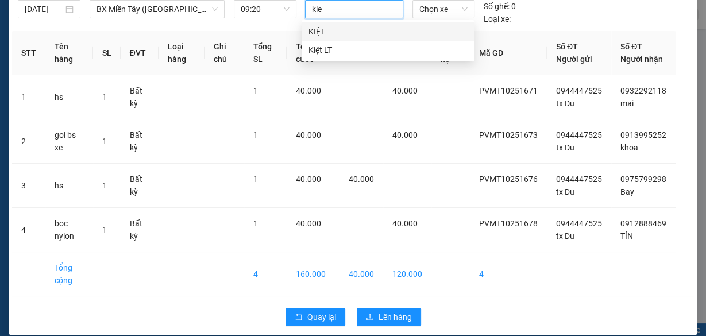
type input "kiet"
drag, startPoint x: 330, startPoint y: 29, endPoint x: 423, endPoint y: 14, distance: 94.8
click at [335, 28] on div "KIỆT" at bounding box center [387, 31] width 158 height 13
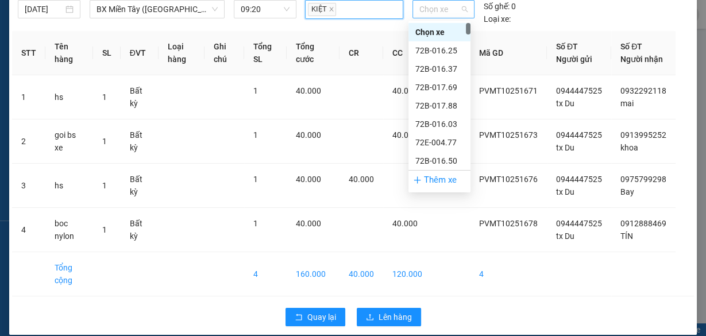
click at [423, 13] on span "Chọn xe" at bounding box center [443, 9] width 48 height 17
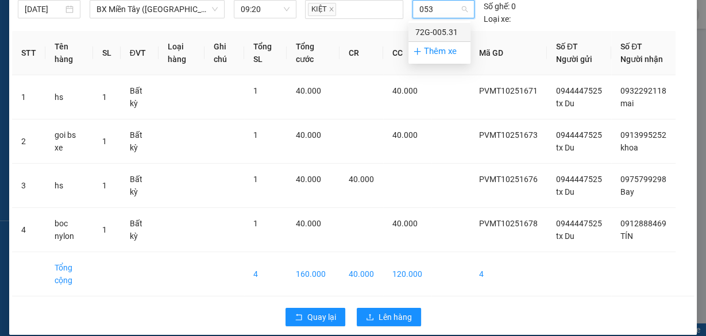
type input "0531"
click at [436, 32] on div "72G-005.31" at bounding box center [439, 32] width 48 height 13
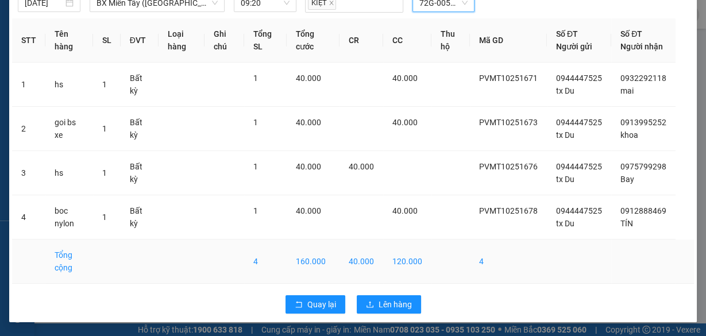
scroll to position [63, 0]
click at [399, 300] on span "Lên hàng" at bounding box center [394, 304] width 33 height 13
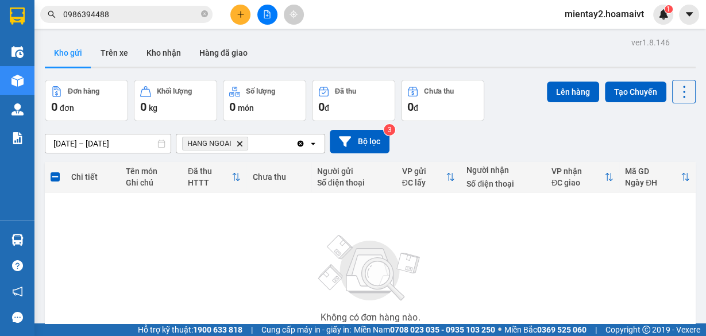
click at [242, 9] on button at bounding box center [240, 15] width 20 height 20
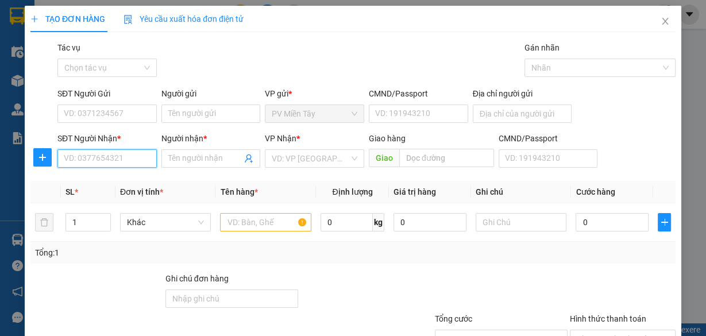
click at [133, 155] on input "SĐT Người Nhận *" at bounding box center [106, 158] width 99 height 18
type input "0973404725"
click at [114, 181] on div "0973404725 - LÂM" at bounding box center [106, 181] width 84 height 13
type input "LÂM"
type input "phu my"
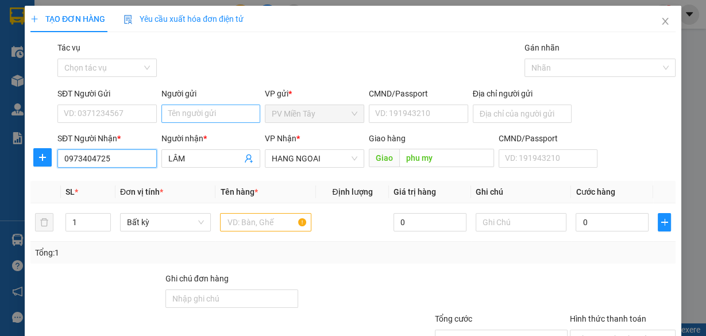
type input "0973404725"
click at [183, 112] on input "Người gửi" at bounding box center [210, 114] width 99 height 18
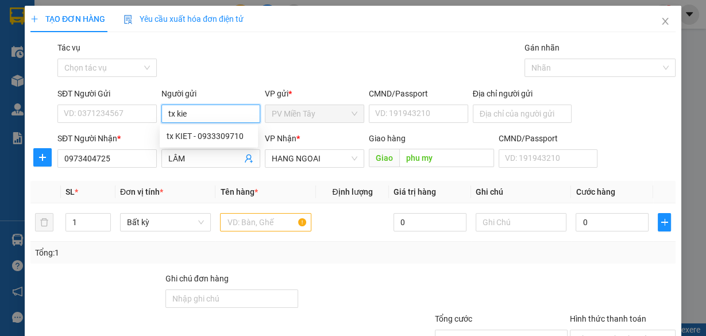
type input "tx kiet"
click at [191, 134] on div "tx KIET - 0933309710" at bounding box center [209, 136] width 84 height 13
type input "0933309710"
type input "tx KIET"
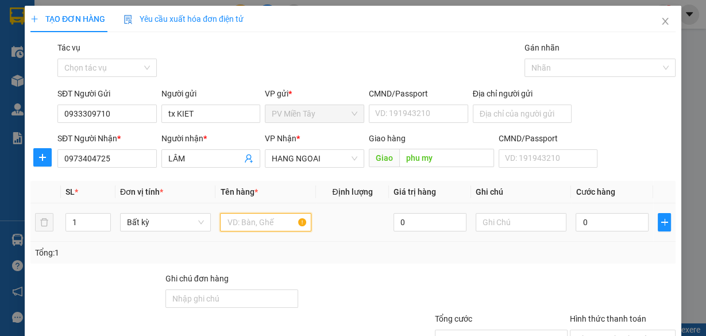
click at [247, 223] on input "text" at bounding box center [265, 222] width 91 height 18
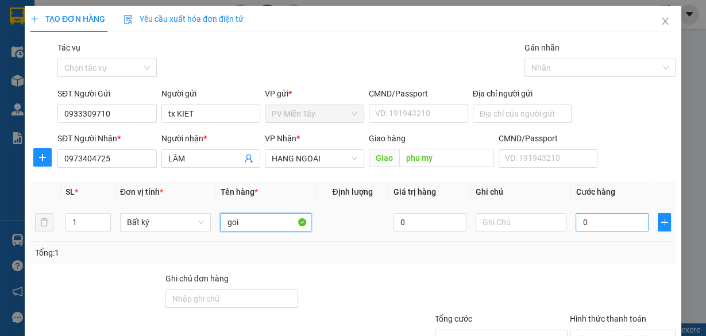
type input "goi"
click at [617, 220] on input "0" at bounding box center [611, 222] width 73 height 18
type input "3"
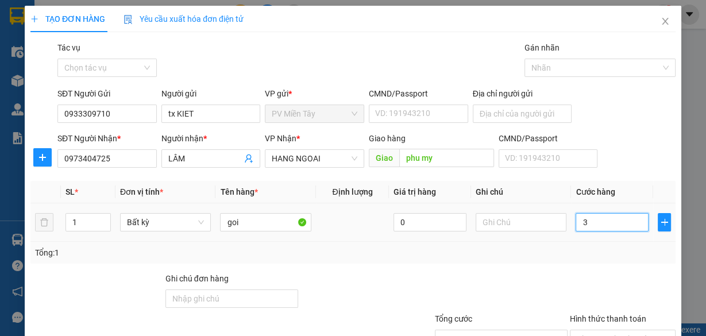
type input "30"
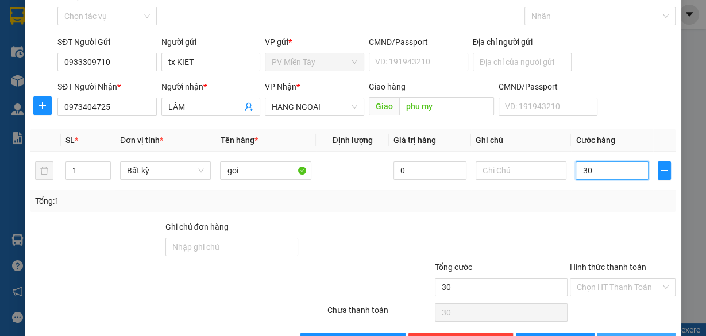
scroll to position [87, 0]
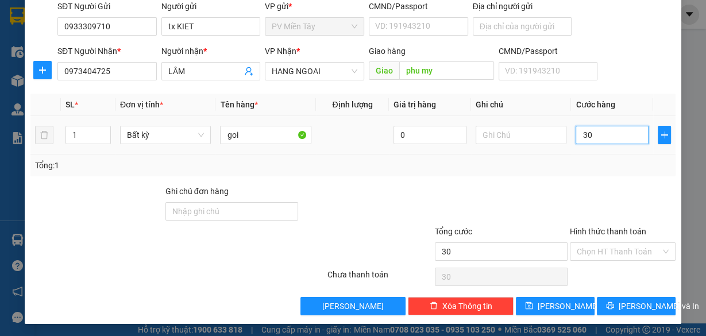
click at [606, 130] on input "30" at bounding box center [611, 135] width 73 height 18
type input "3"
type input "0"
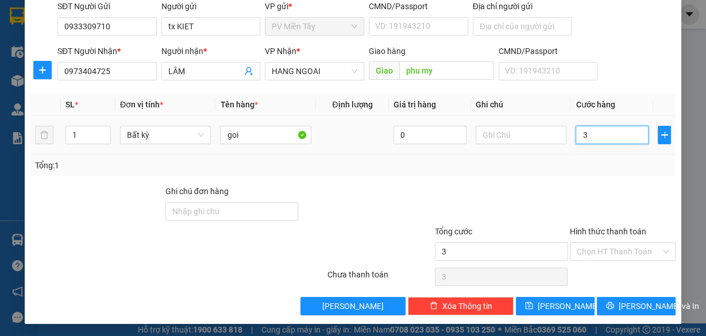
type input "0"
type input "04"
type input "4"
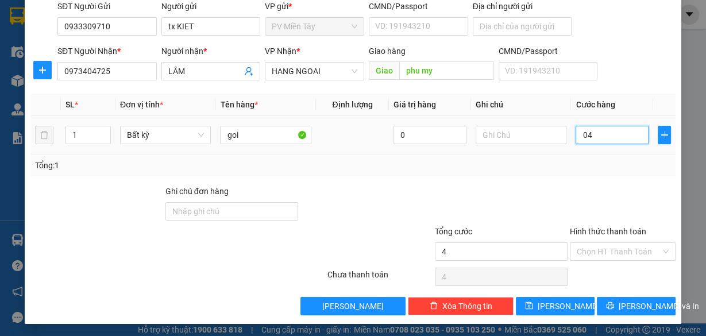
type input "040"
type input "40"
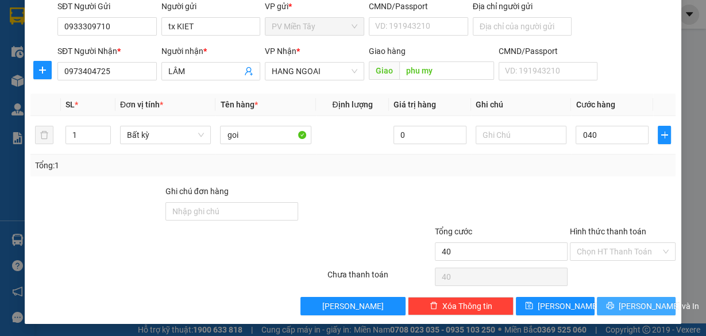
type input "40.000"
click at [626, 300] on span "[PERSON_NAME] và In" at bounding box center [658, 306] width 80 height 13
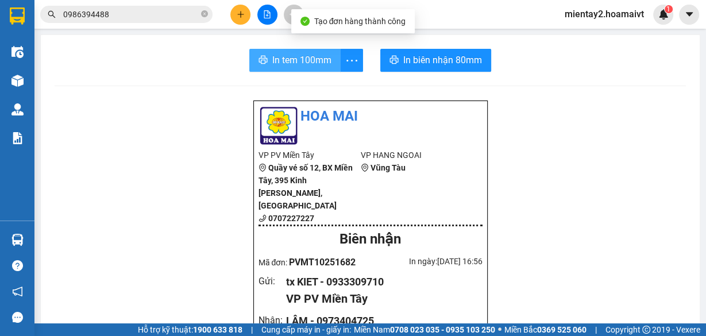
click at [285, 54] on span "In tem 100mm" at bounding box center [301, 60] width 59 height 14
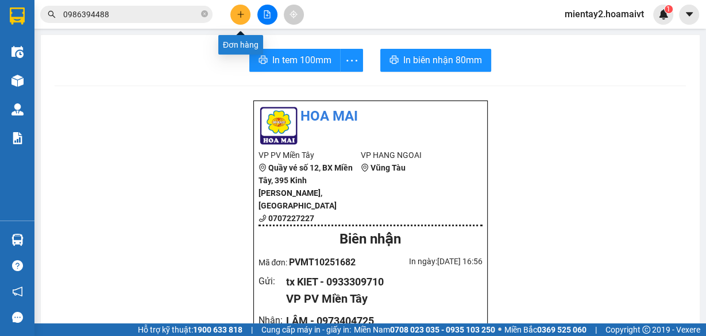
click at [239, 14] on icon "plus" at bounding box center [240, 14] width 6 height 1
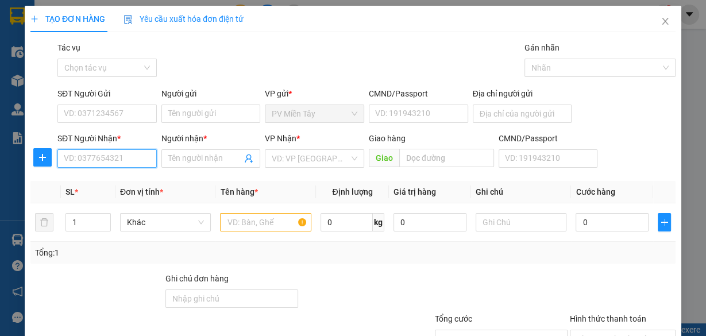
click at [138, 160] on input "SĐT Người Nhận *" at bounding box center [106, 158] width 99 height 18
type input "0978550"
click at [116, 179] on div "0978550079 - Tuyền" at bounding box center [106, 181] width 84 height 13
type input "[PERSON_NAME]"
type input "0978550079"
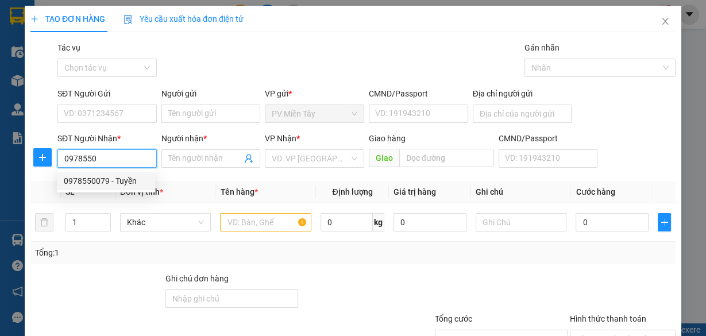
type input "Tuyền"
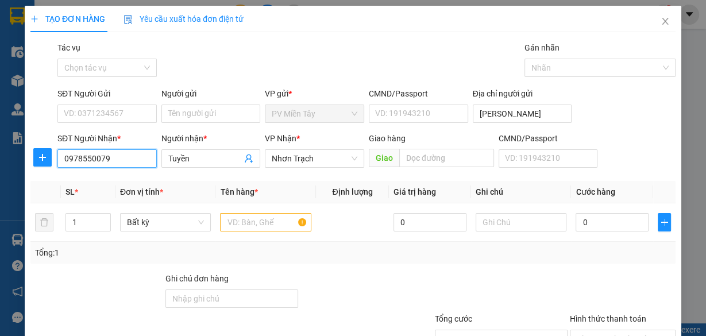
click at [122, 157] on input "0978550079" at bounding box center [106, 158] width 99 height 18
type input "0"
type input "0867024743"
click at [189, 158] on input "Tuyền" at bounding box center [205, 158] width 74 height 13
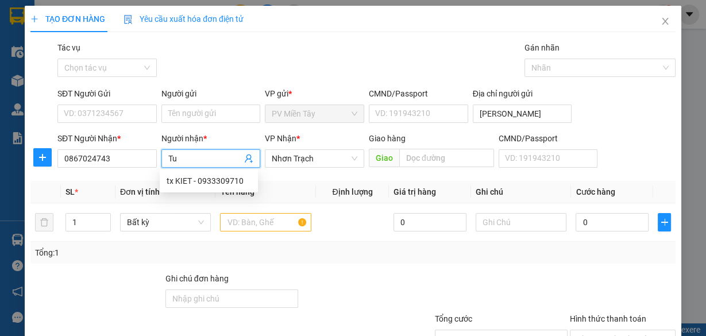
type input "T"
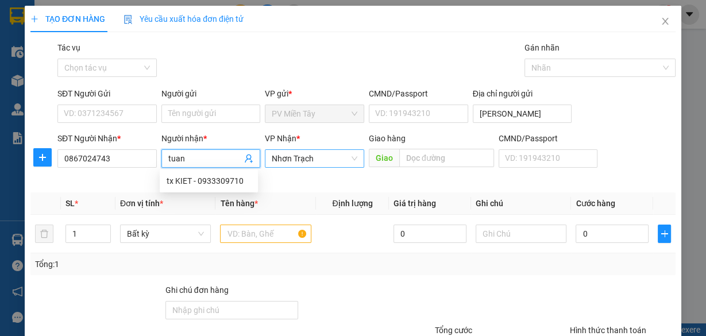
click at [296, 157] on span "Nhơn Trạch" at bounding box center [315, 158] width 86 height 17
type input "tuan"
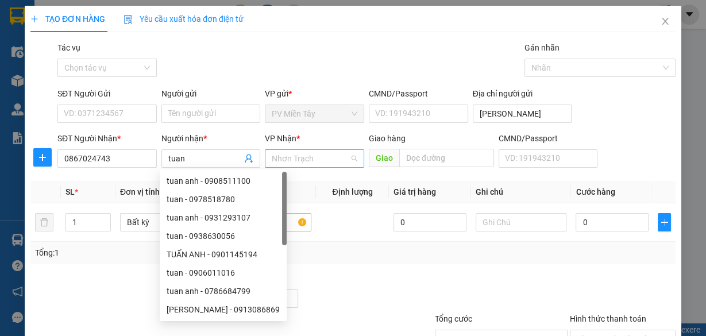
click at [320, 158] on span "Nhơn Trạch" at bounding box center [315, 158] width 86 height 17
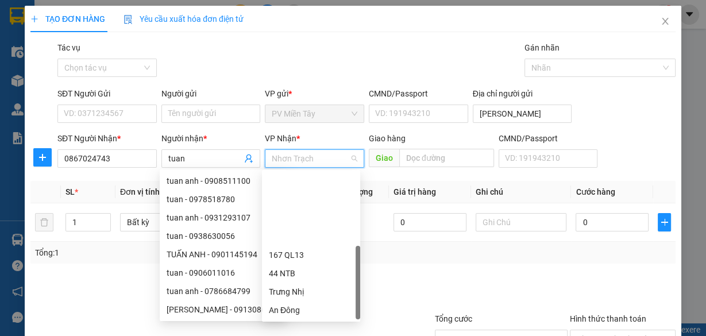
scroll to position [92, 0]
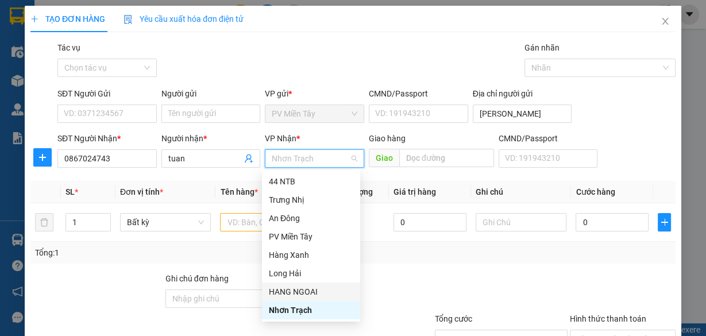
click at [311, 293] on div "HANG NGOAI" at bounding box center [311, 291] width 84 height 13
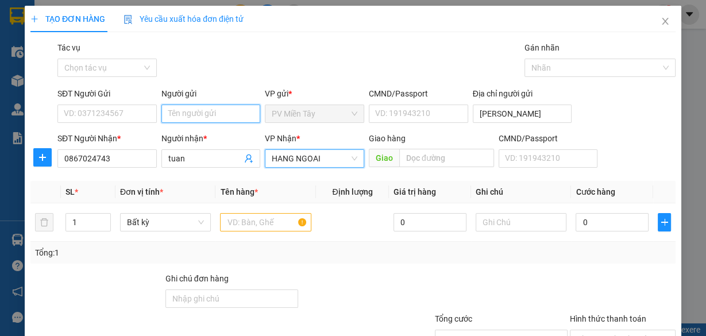
click at [202, 110] on input "Người gửi" at bounding box center [210, 114] width 99 height 18
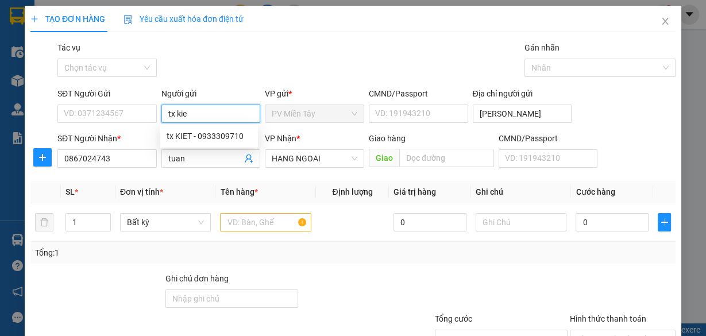
type input "tx kiet"
click at [198, 136] on div "tx KIET - 0933309710" at bounding box center [209, 136] width 84 height 13
type input "0933309710"
type input "tx KIET"
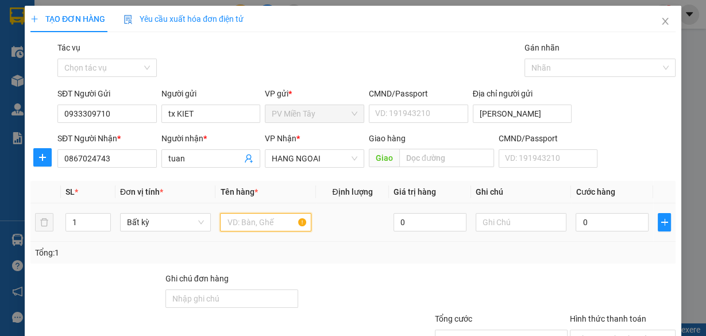
click at [256, 223] on input "text" at bounding box center [265, 222] width 91 height 18
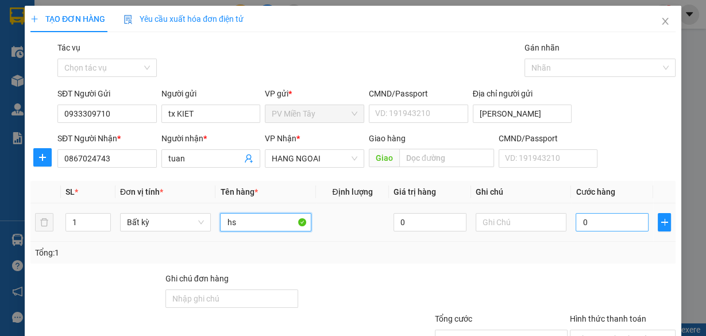
type input "hs"
click at [600, 218] on input "0" at bounding box center [611, 222] width 73 height 18
type input "4"
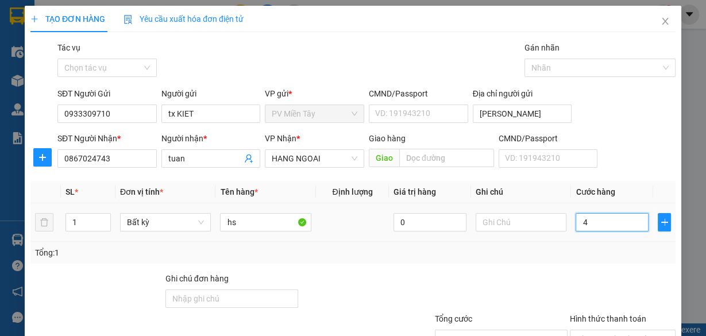
type input "40"
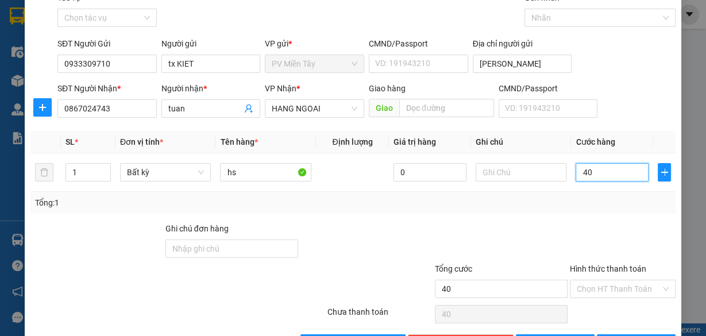
scroll to position [87, 0]
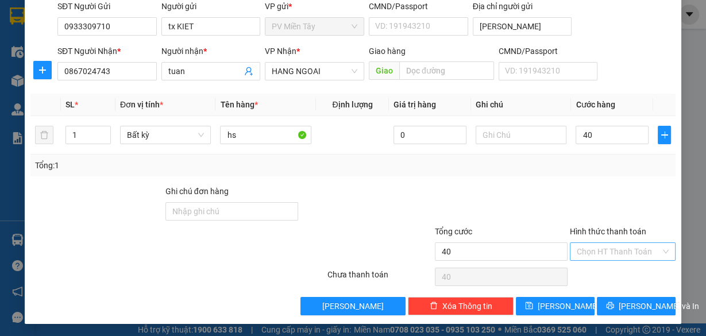
type input "40.000"
click at [620, 250] on input "Hình thức thanh toán" at bounding box center [619, 251] width 84 height 17
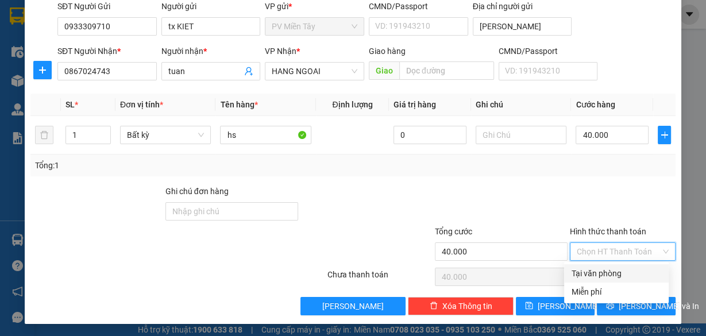
click at [615, 272] on div "Tại văn phòng" at bounding box center [616, 273] width 91 height 13
type input "0"
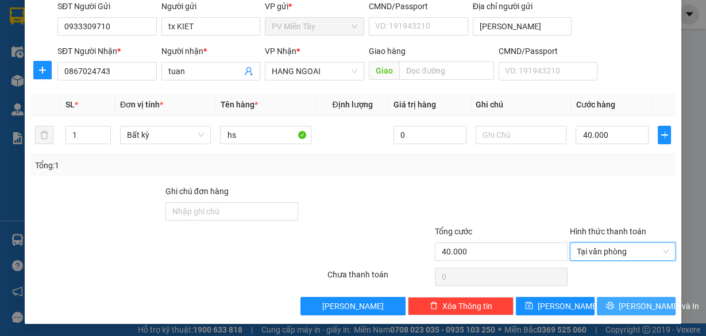
click at [627, 300] on span "[PERSON_NAME] và In" at bounding box center [658, 306] width 80 height 13
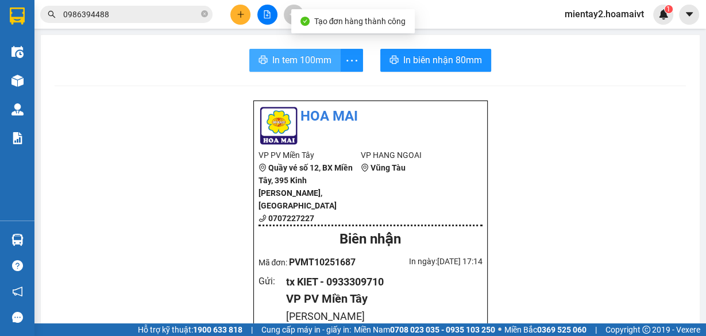
click at [308, 61] on span "In tem 100mm" at bounding box center [301, 60] width 59 height 14
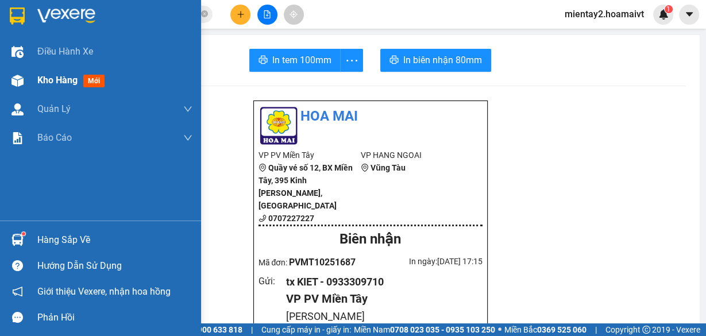
click at [41, 80] on span "Kho hàng" at bounding box center [57, 80] width 40 height 11
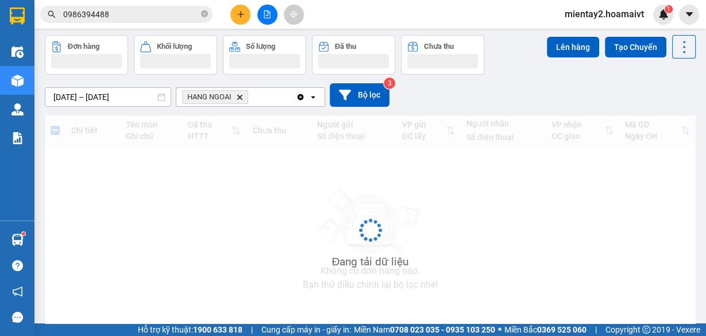
scroll to position [46, 0]
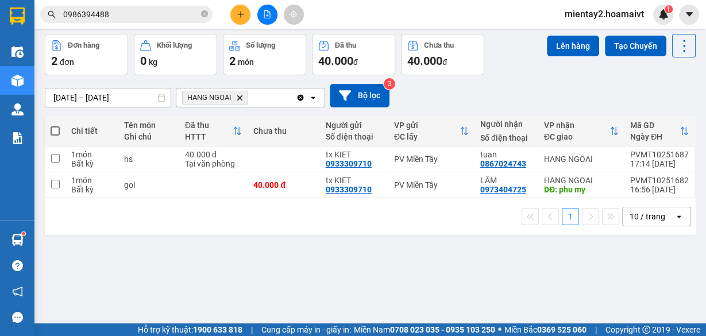
click at [56, 130] on span at bounding box center [55, 130] width 9 height 9
click at [55, 125] on input "checkbox" at bounding box center [55, 125] width 0 height 0
checkbox input "true"
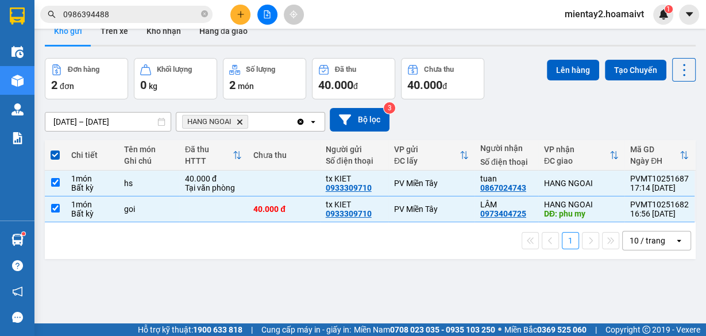
scroll to position [0, 0]
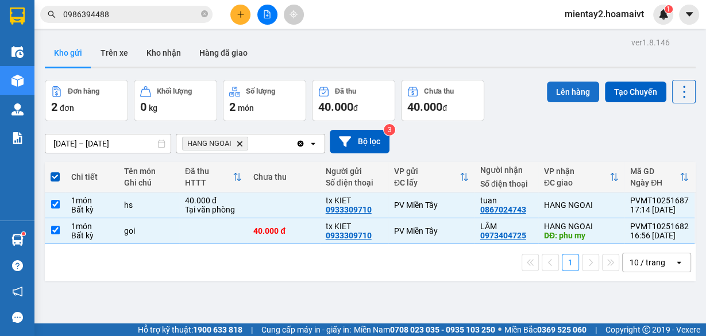
click at [567, 85] on button "Lên hàng" at bounding box center [573, 92] width 52 height 21
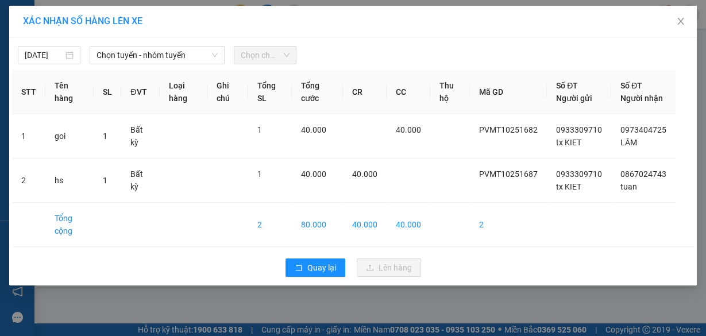
click at [135, 53] on span "Chọn tuyến - nhóm tuyến" at bounding box center [156, 55] width 121 height 17
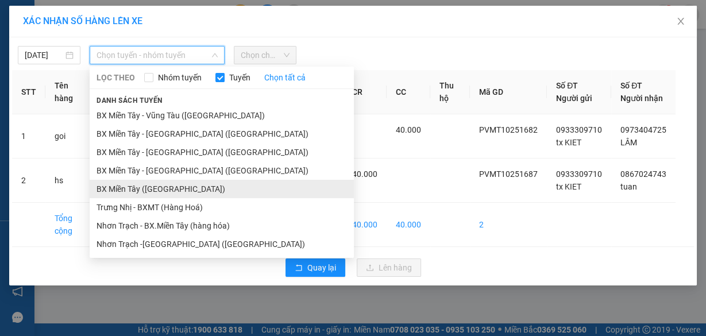
click at [174, 189] on li "BX Miền Tây ([GEOGRAPHIC_DATA])" at bounding box center [222, 189] width 264 height 18
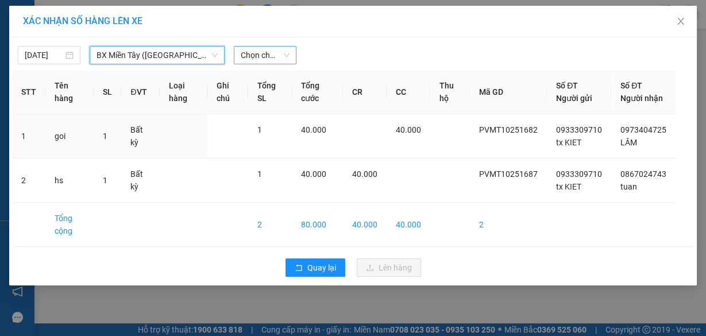
click at [267, 50] on span "Chọn chuyến" at bounding box center [265, 55] width 49 height 17
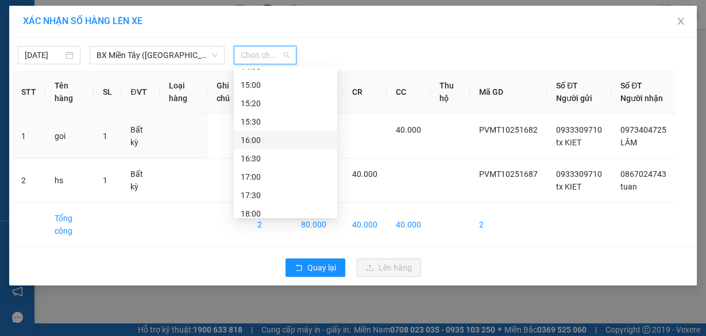
scroll to position [662, 0]
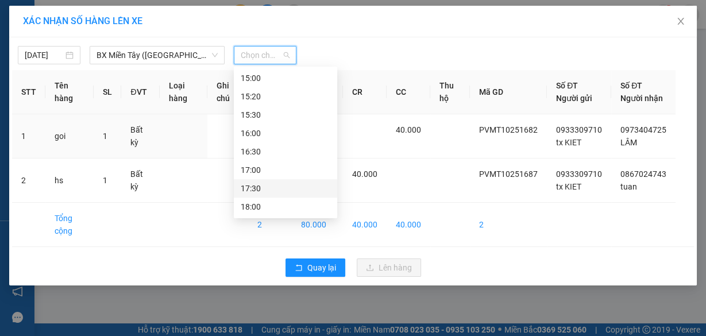
click at [263, 187] on div "17:30" at bounding box center [286, 188] width 90 height 13
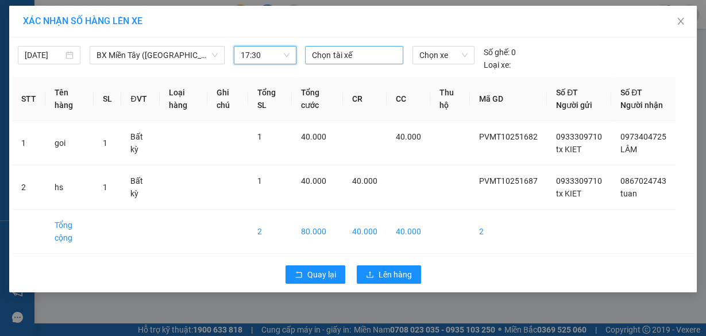
click at [325, 49] on div at bounding box center [354, 55] width 92 height 14
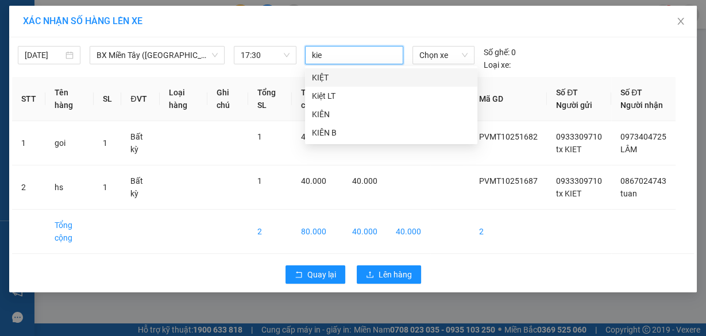
type input "kiet"
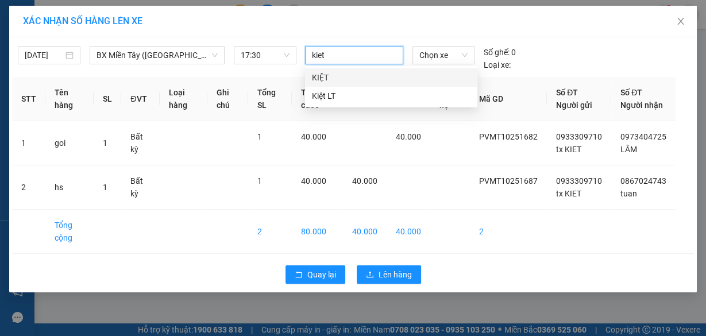
click at [327, 76] on div "KIỆT" at bounding box center [391, 77] width 158 height 13
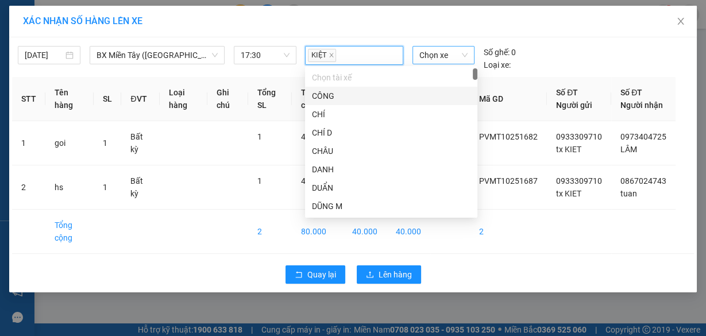
click at [434, 56] on span "Chọn xe" at bounding box center [443, 55] width 48 height 17
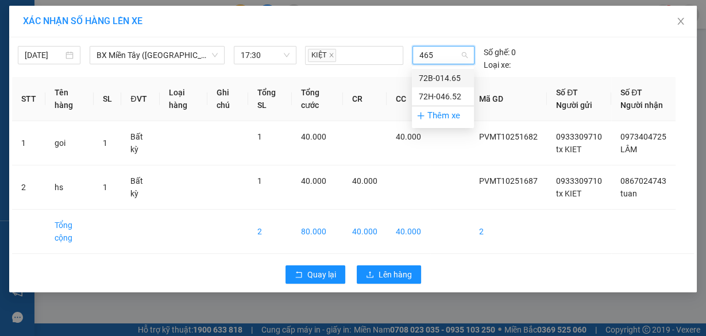
type input "4652"
click at [432, 74] on div "72H-046.52" at bounding box center [443, 78] width 48 height 13
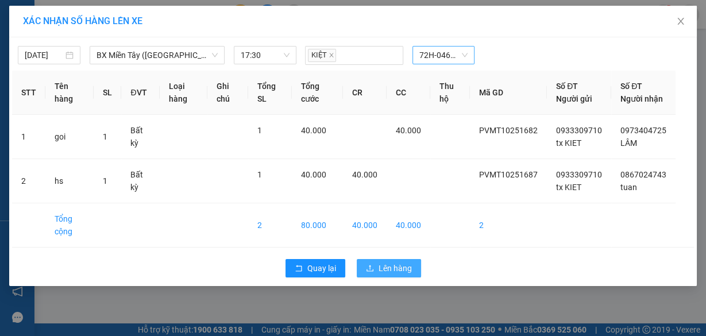
click at [394, 274] on span "Lên hàng" at bounding box center [394, 268] width 33 height 13
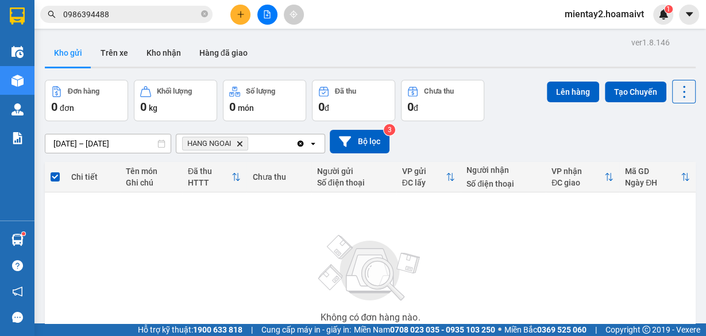
click at [575, 257] on div "Không có đơn hàng nào. Bạn thử điều chỉnh lại bộ lọc nhé!" at bounding box center [370, 282] width 639 height 172
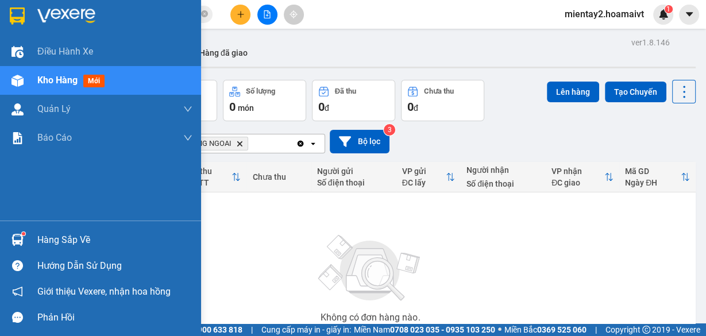
click at [13, 235] on img at bounding box center [17, 240] width 12 height 12
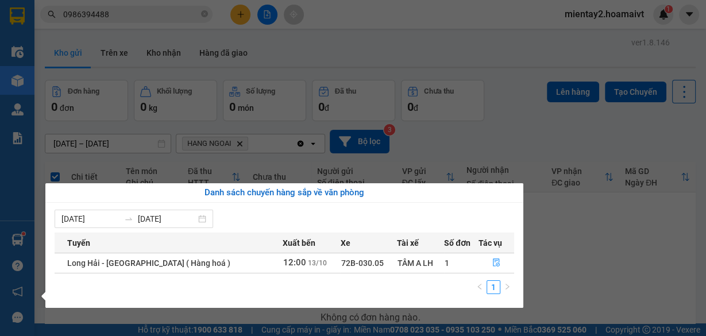
drag, startPoint x: 597, startPoint y: 234, endPoint x: 591, endPoint y: 235, distance: 5.8
click at [596, 235] on section "Kết quả tìm kiếm ( 525 ) Bộ lọc Mã ĐH Trạng thái Món hàng Tổng cước Chưa cước N…" at bounding box center [353, 168] width 706 height 336
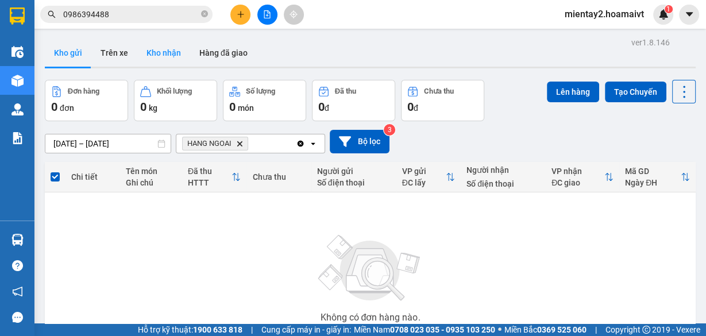
click at [153, 47] on button "Kho nhận" at bounding box center [163, 53] width 53 height 28
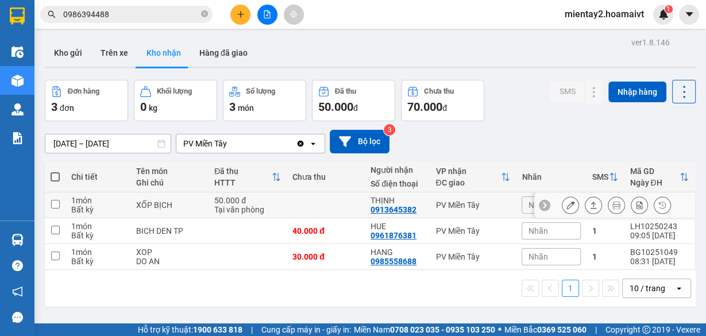
click at [54, 204] on input "checkbox" at bounding box center [55, 204] width 9 height 9
checkbox input "true"
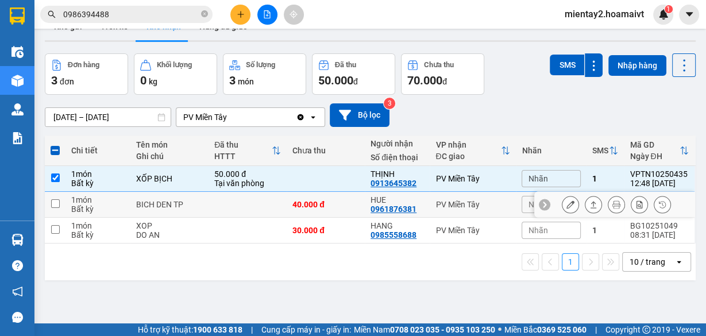
scroll to position [52, 0]
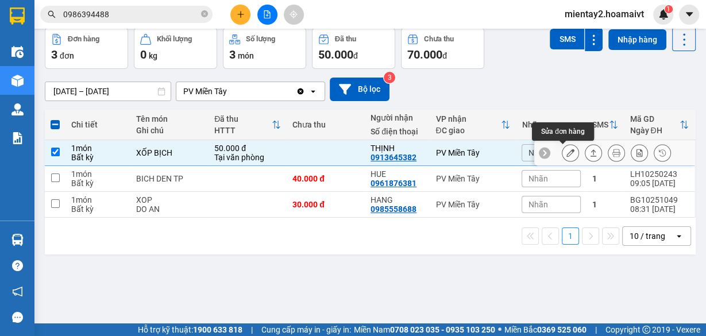
click at [566, 152] on icon at bounding box center [570, 153] width 8 height 8
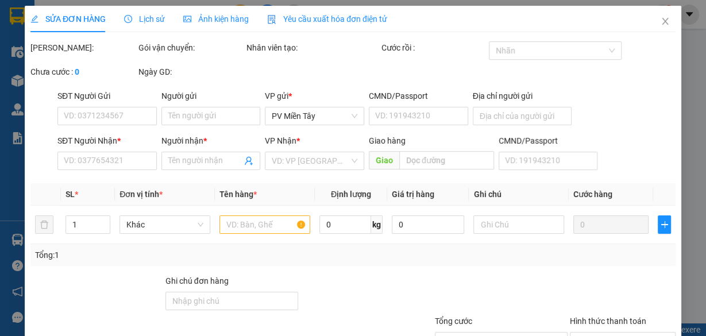
type input "0937671975"
type input "ANH 9"
type input "0913645382"
type input "THỊNH"
type input "50.000"
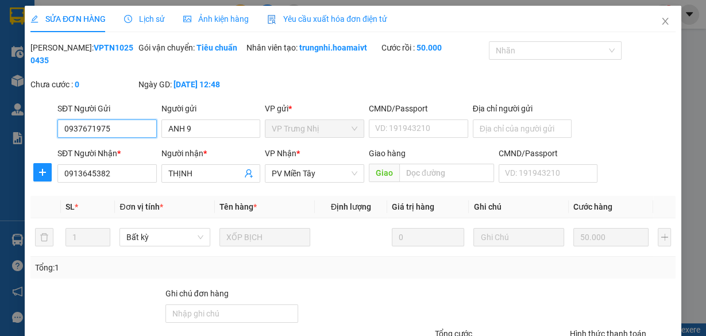
scroll to position [103, 0]
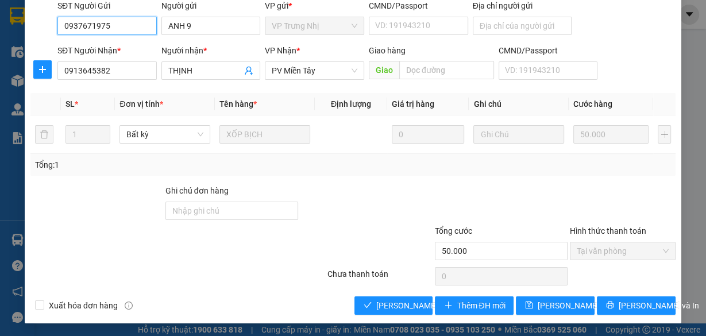
click at [583, 250] on span "Tại văn phòng" at bounding box center [623, 250] width 92 height 17
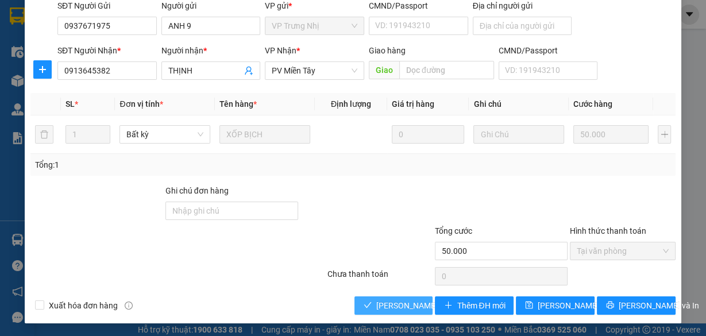
click at [388, 303] on span "[PERSON_NAME] và Giao hàng" at bounding box center [431, 305] width 110 height 13
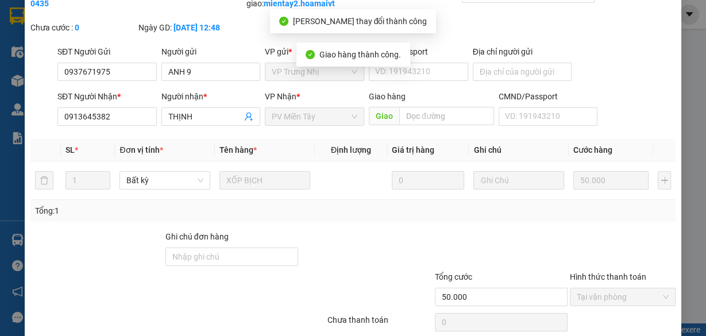
scroll to position [0, 0]
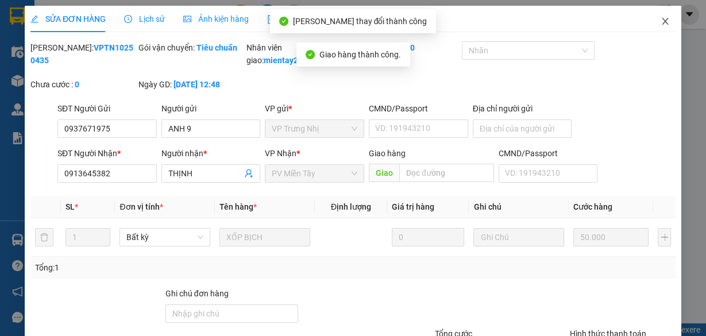
click at [660, 17] on icon "close" at bounding box center [664, 21] width 9 height 9
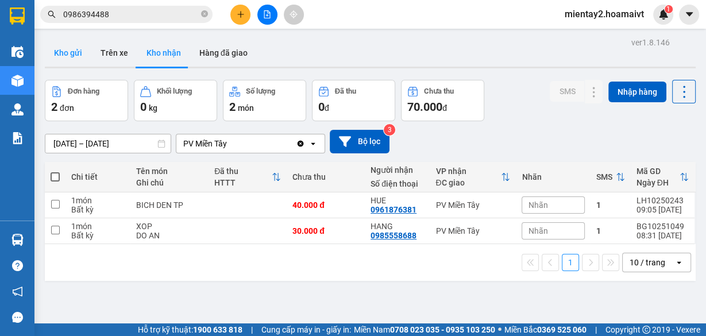
click at [68, 55] on button "Kho gửi" at bounding box center [68, 53] width 47 height 28
